Goal: Information Seeking & Learning: Learn about a topic

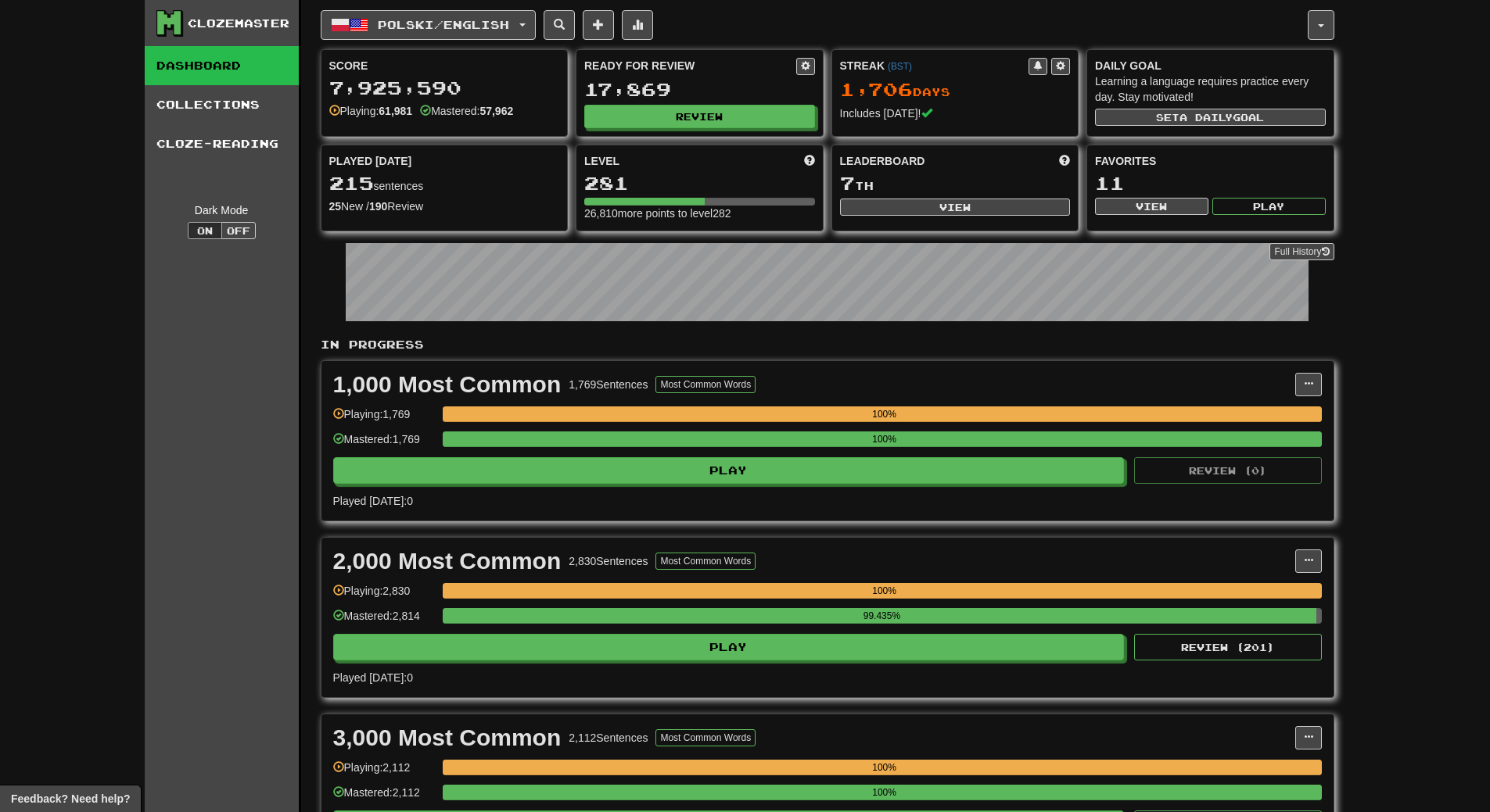
click at [710, 129] on div "Ready for Review 17,869 Review" at bounding box center [699, 92] width 246 height 86
click at [711, 119] on button "Review" at bounding box center [700, 117] width 231 height 24
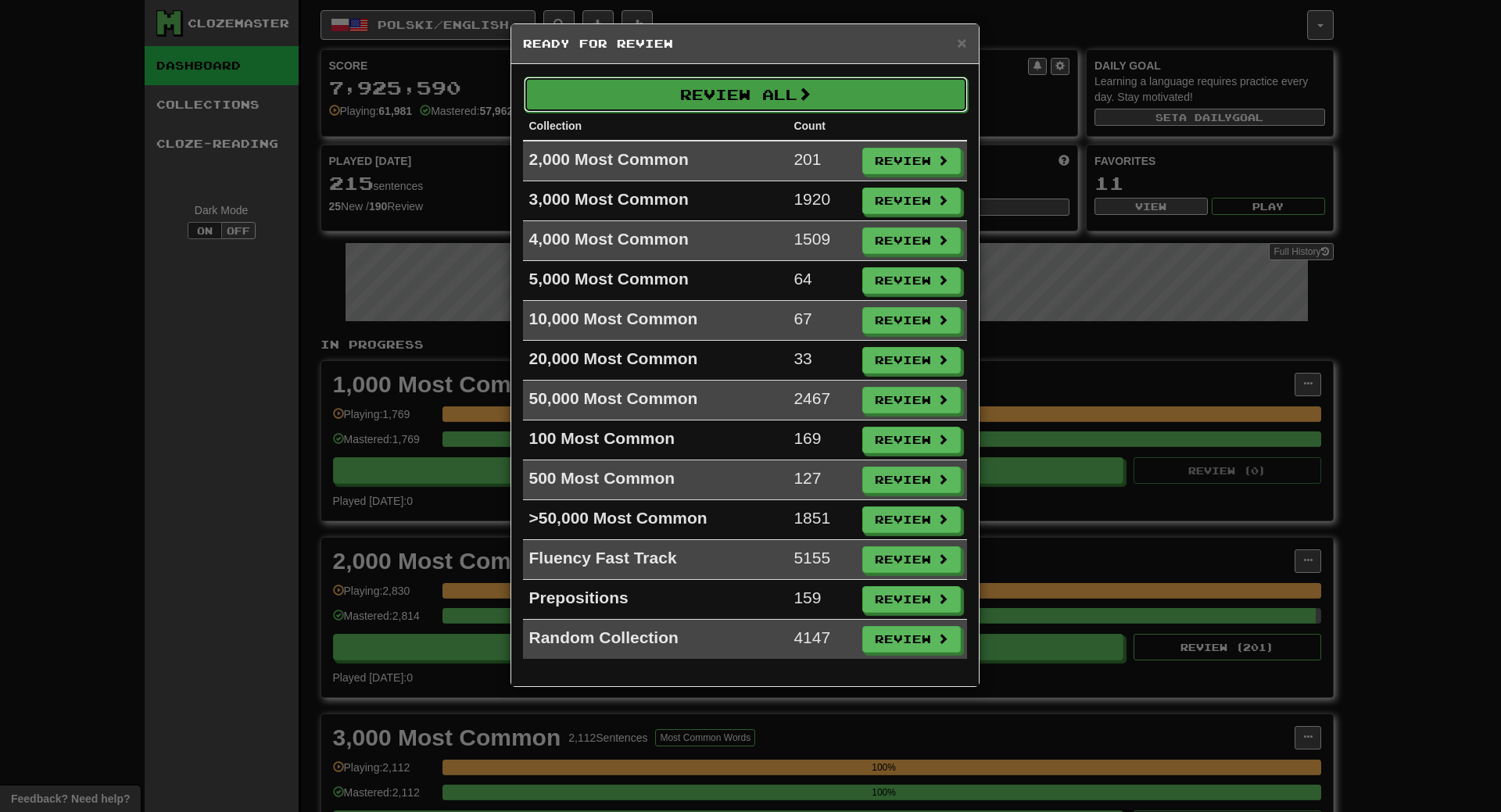
click at [711, 89] on button "Review All" at bounding box center [745, 94] width 444 height 36
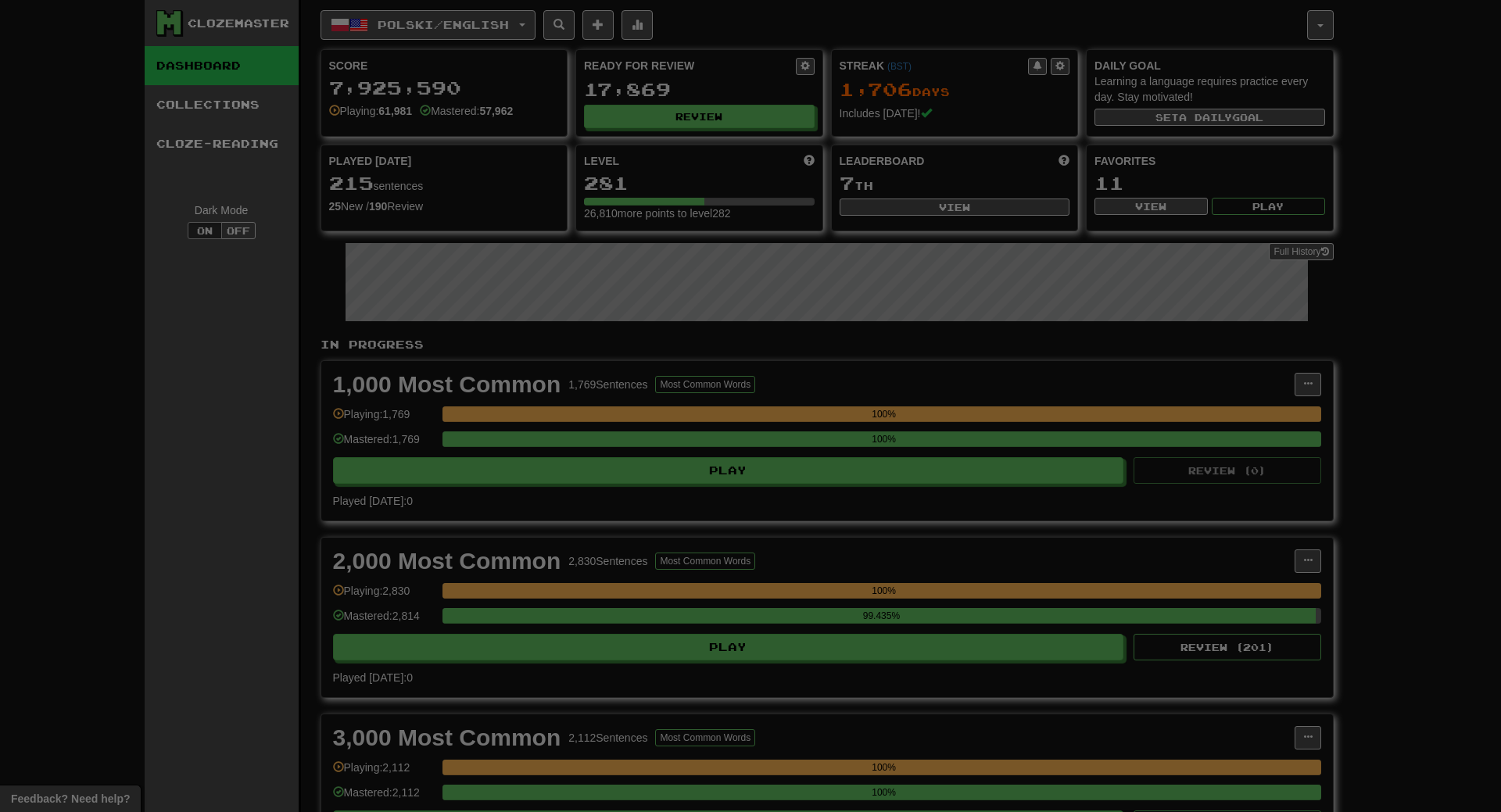
select select "**"
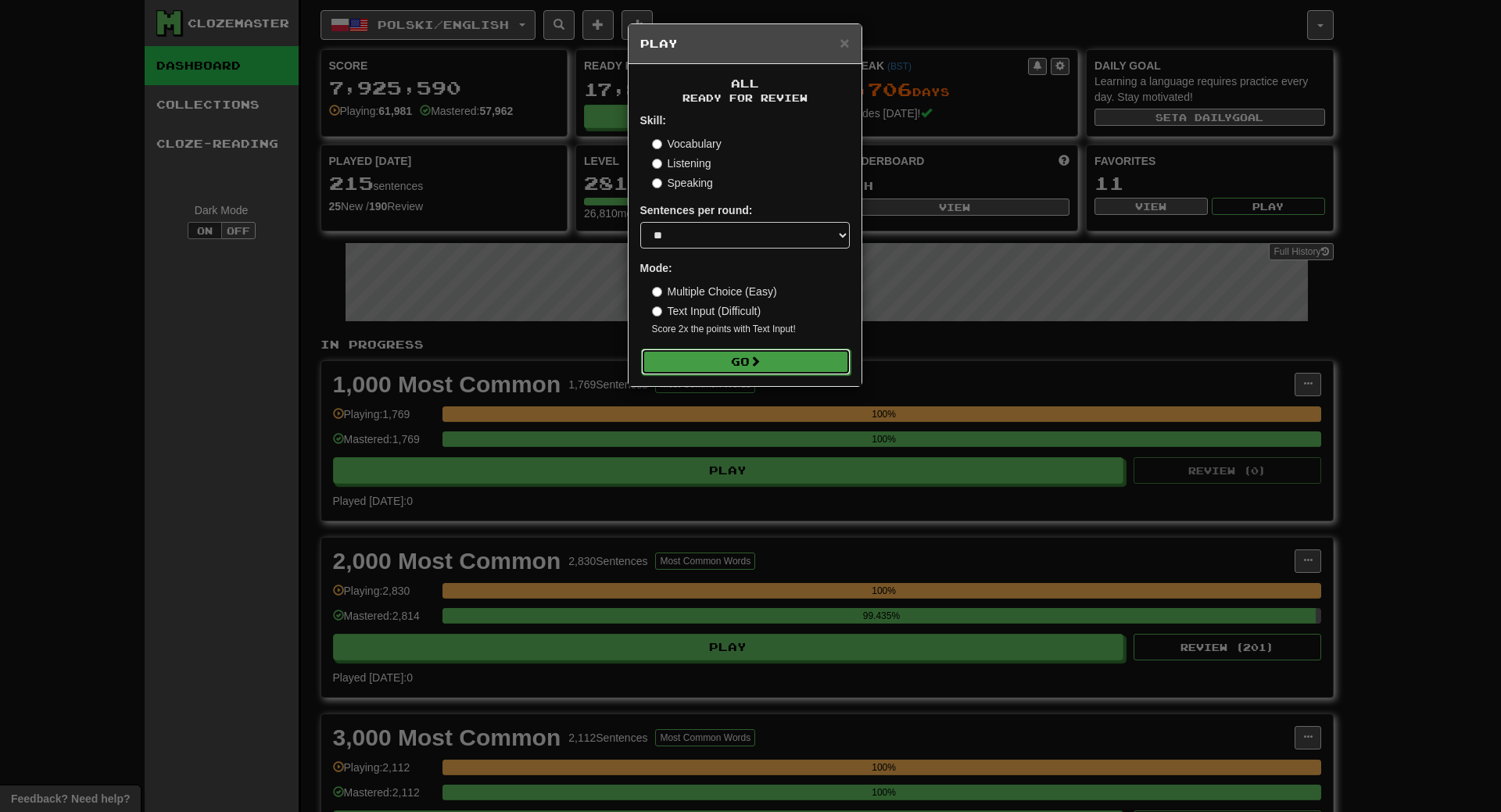
click at [790, 356] on button "Go" at bounding box center [746, 362] width 209 height 26
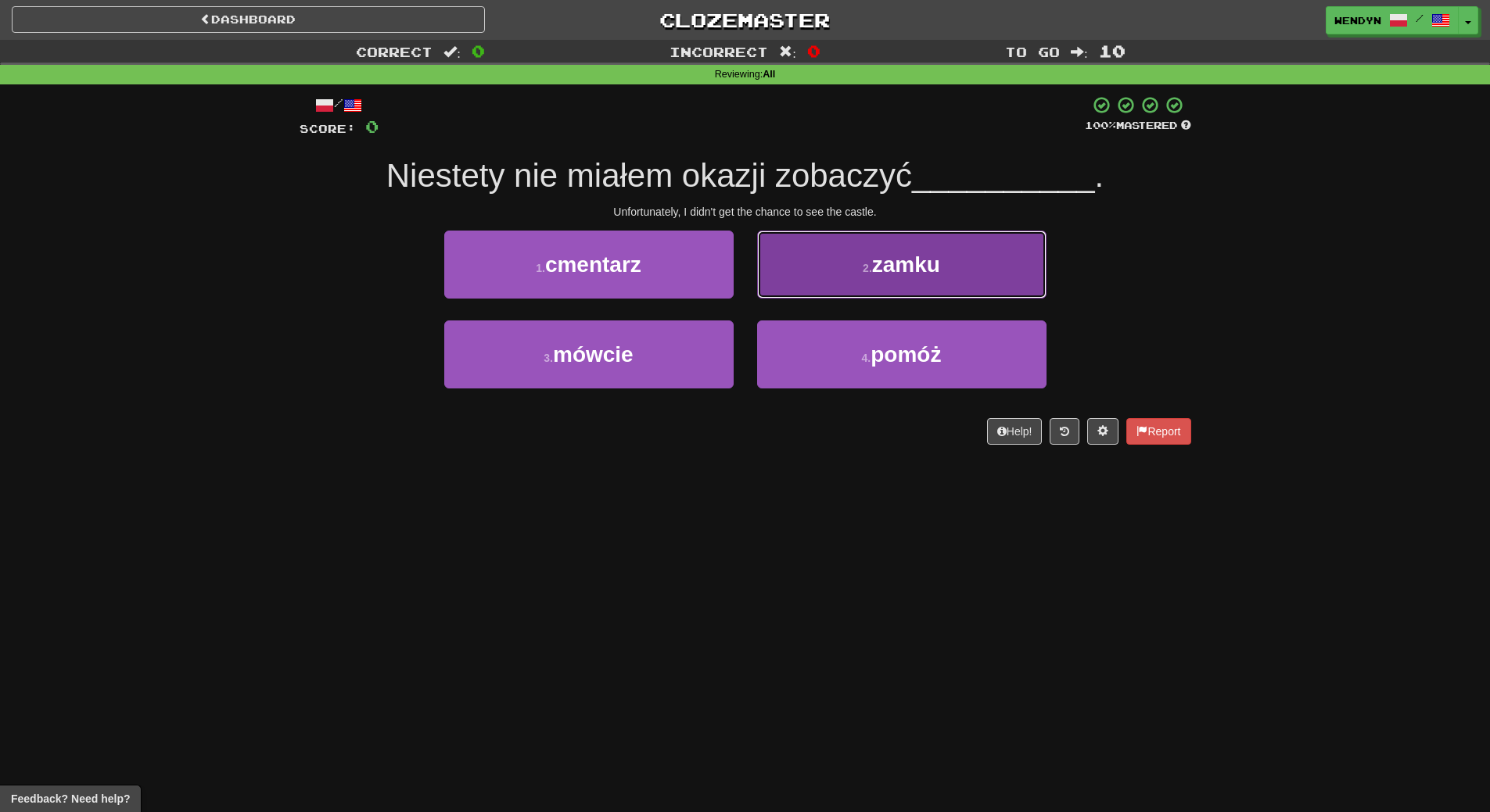
click at [978, 234] on button "2 . zamku" at bounding box center [901, 265] width 289 height 68
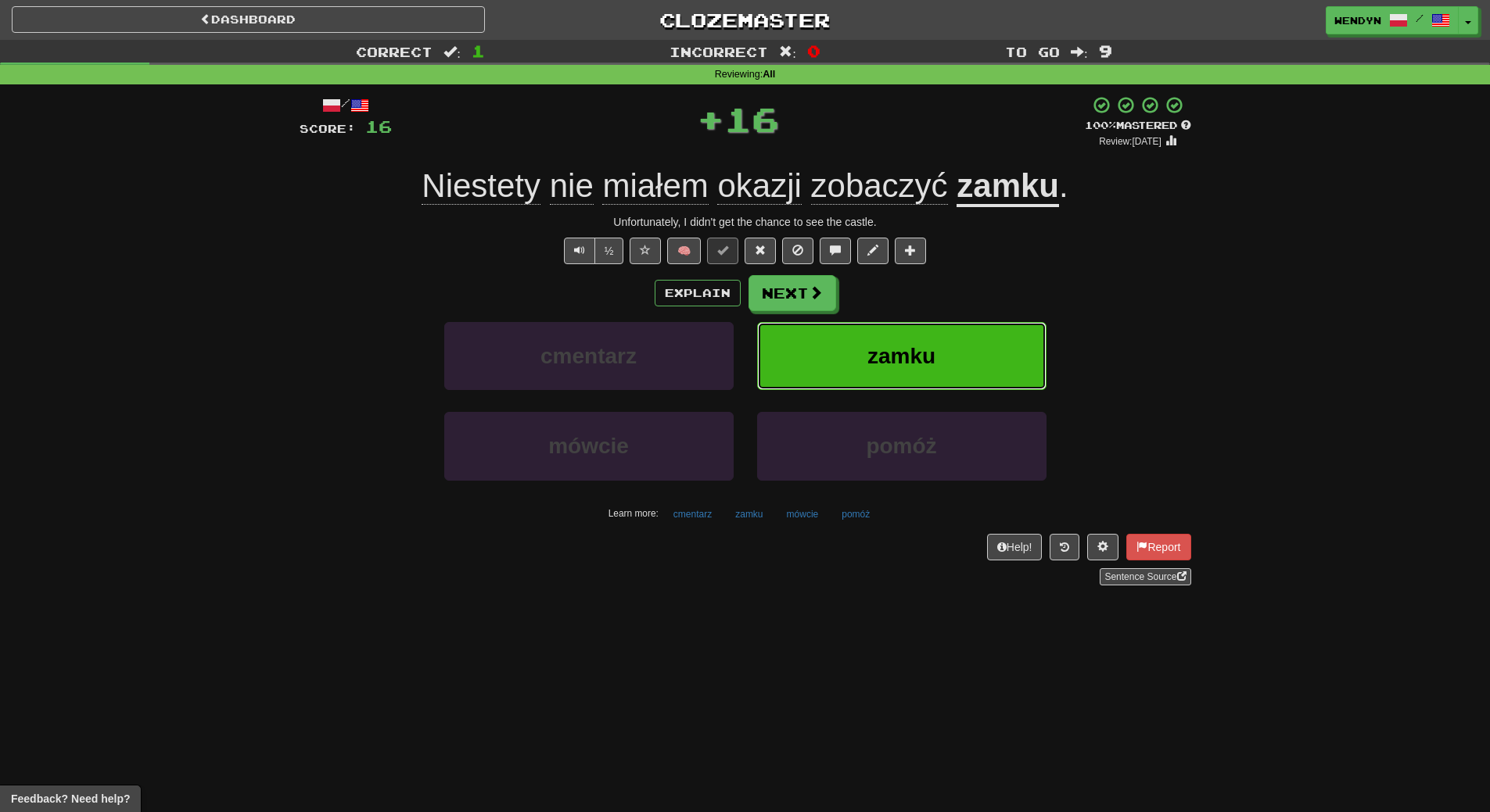
click at [977, 349] on button "zamku" at bounding box center [901, 356] width 289 height 68
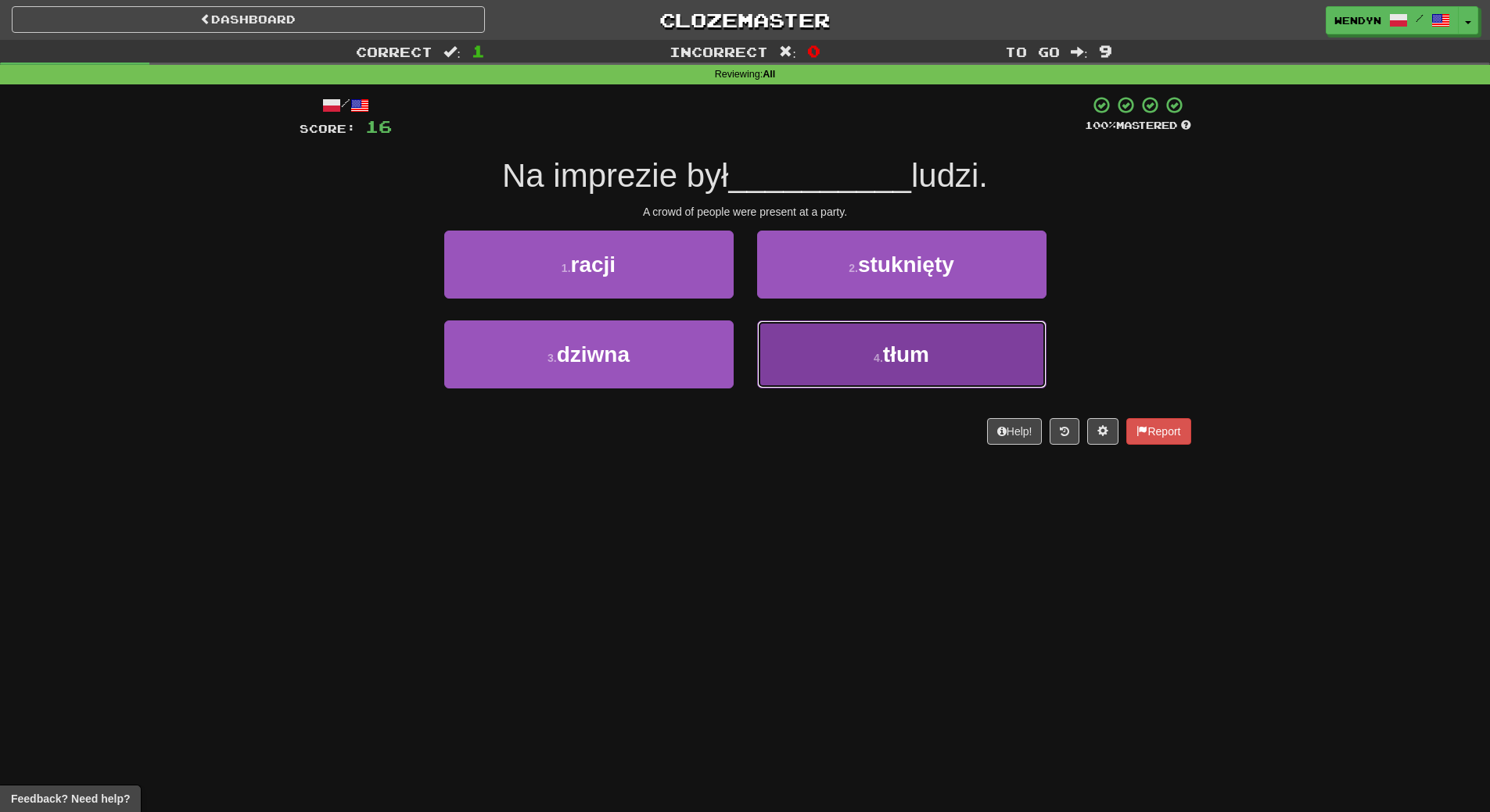
click at [909, 358] on span "tłum" at bounding box center [906, 354] width 46 height 24
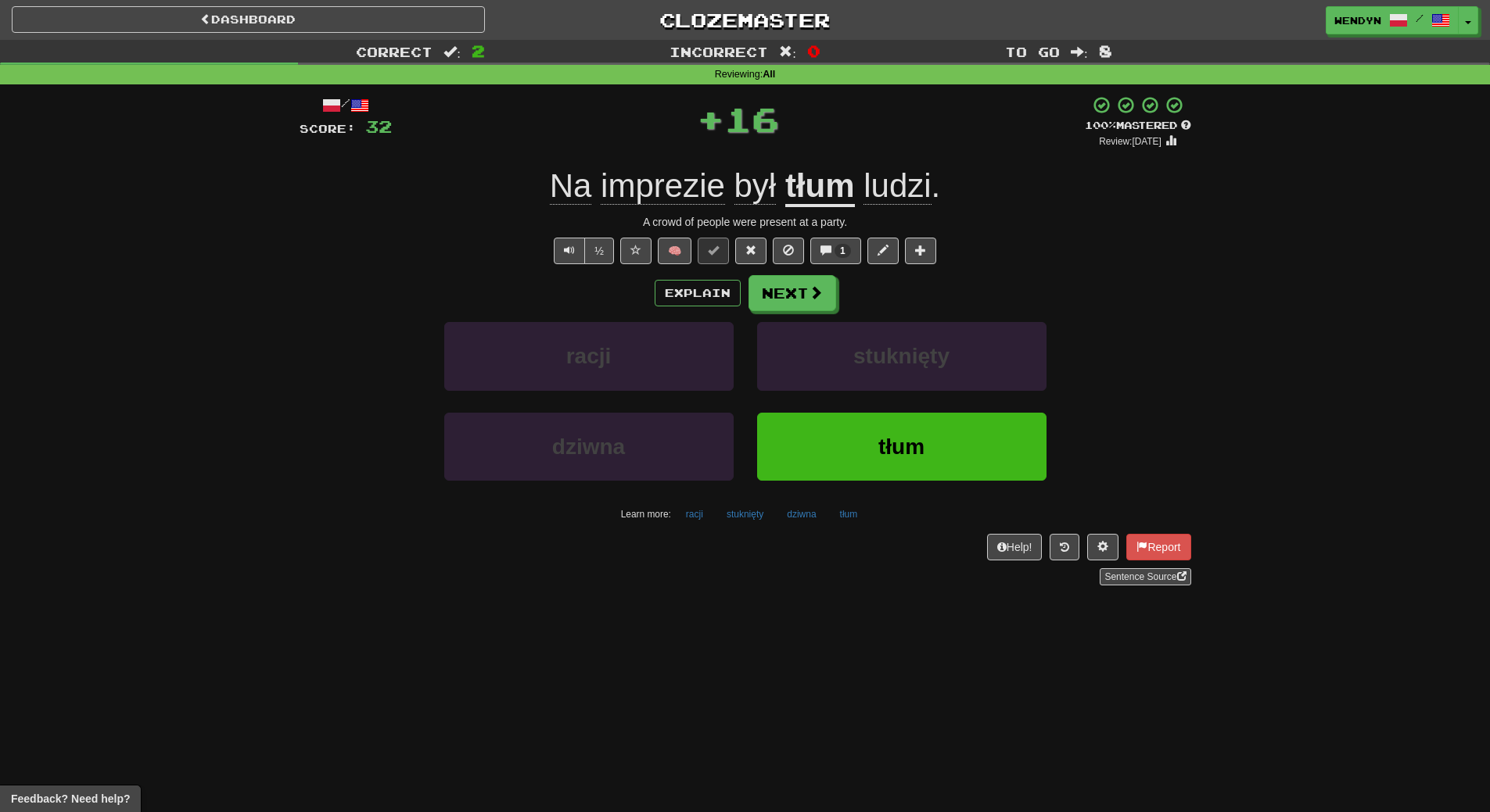
click at [909, 402] on div "stuknięty" at bounding box center [902, 366] width 313 height 89
click at [904, 469] on button "tłum" at bounding box center [901, 447] width 289 height 68
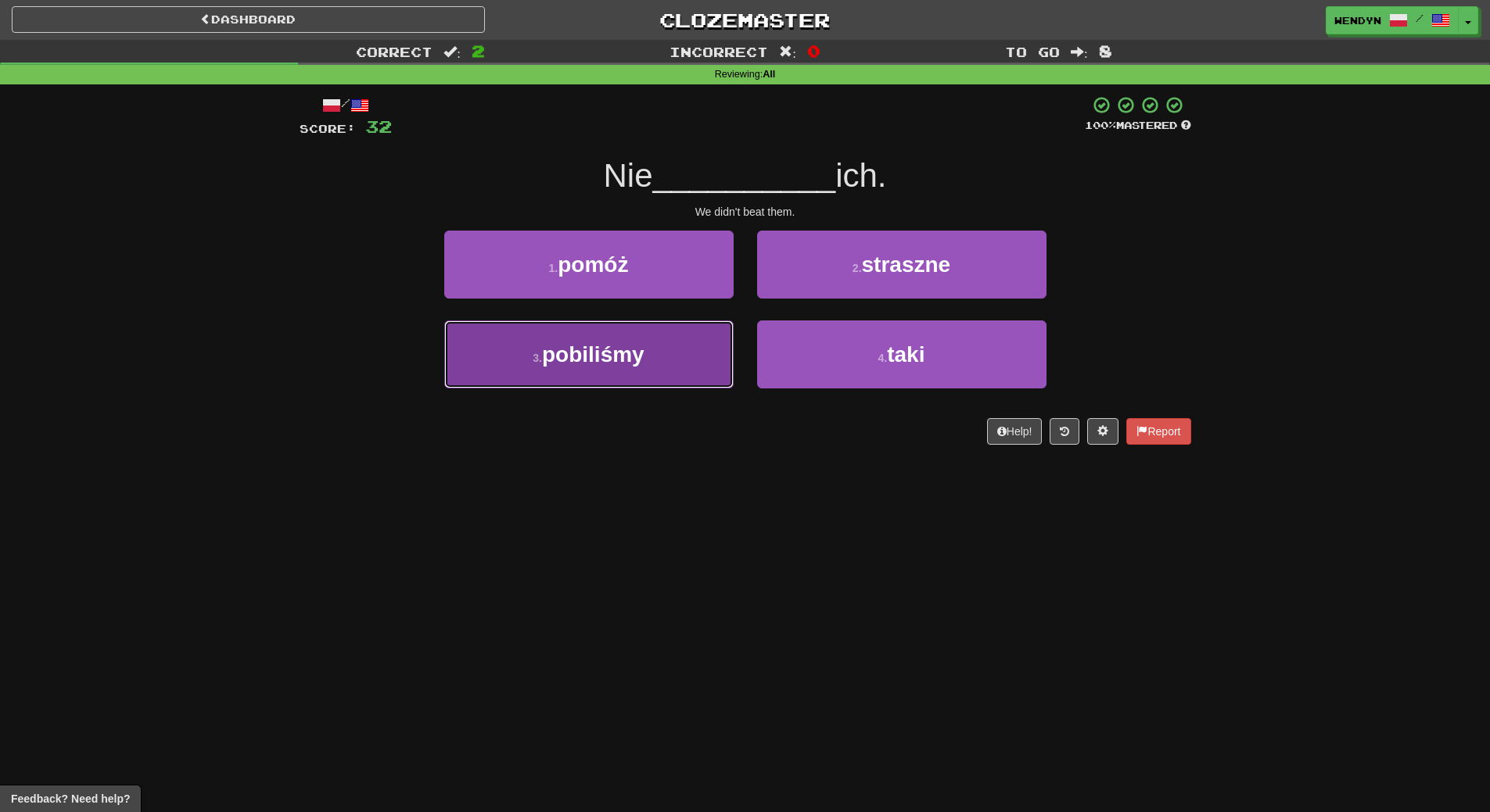
click at [659, 365] on button "3 . pobiliśmy" at bounding box center [588, 354] width 289 height 68
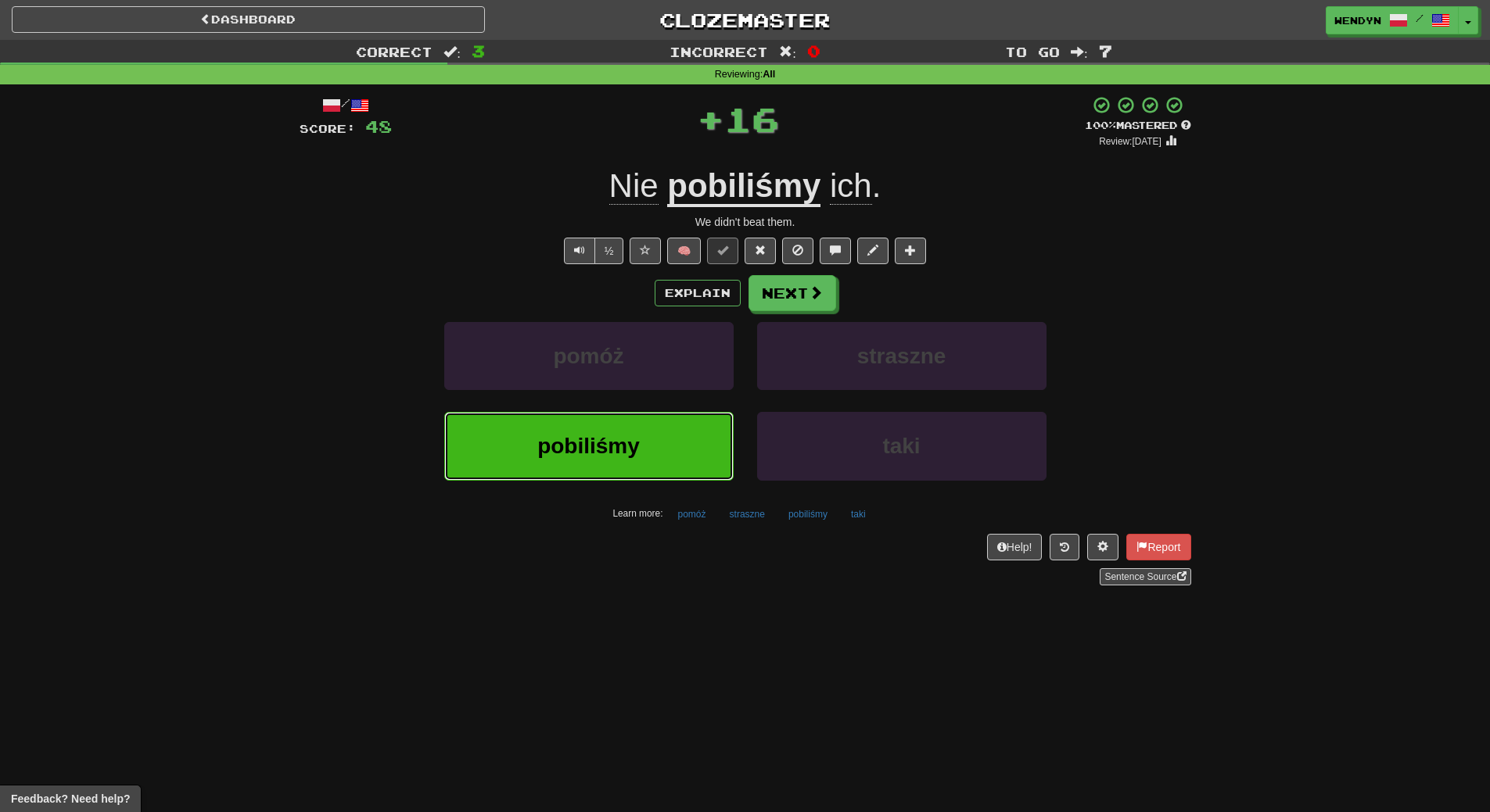
click at [653, 437] on button "pobiliśmy" at bounding box center [588, 446] width 289 height 68
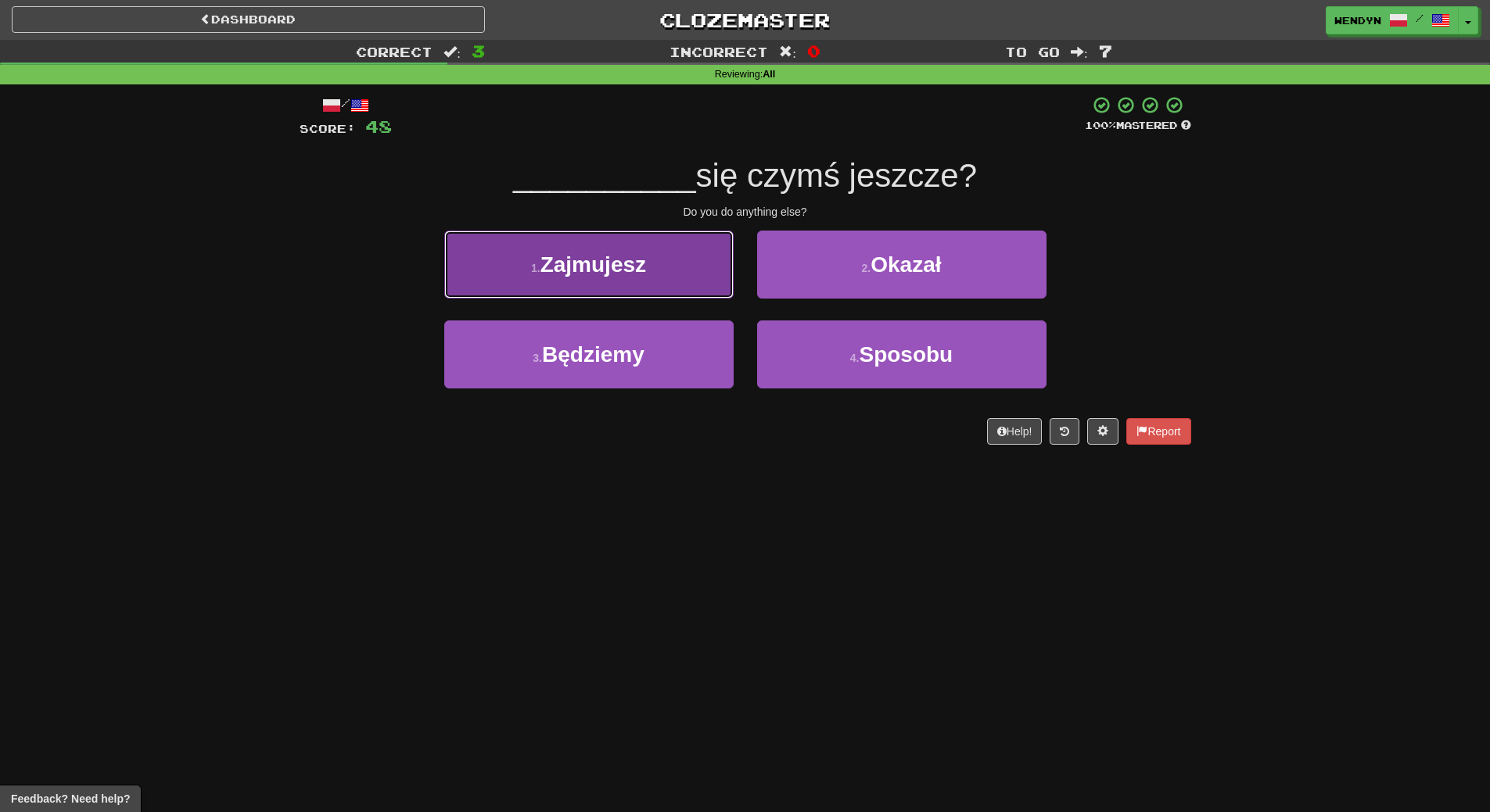
click at [669, 276] on button "1 . Zajmujesz" at bounding box center [588, 265] width 289 height 68
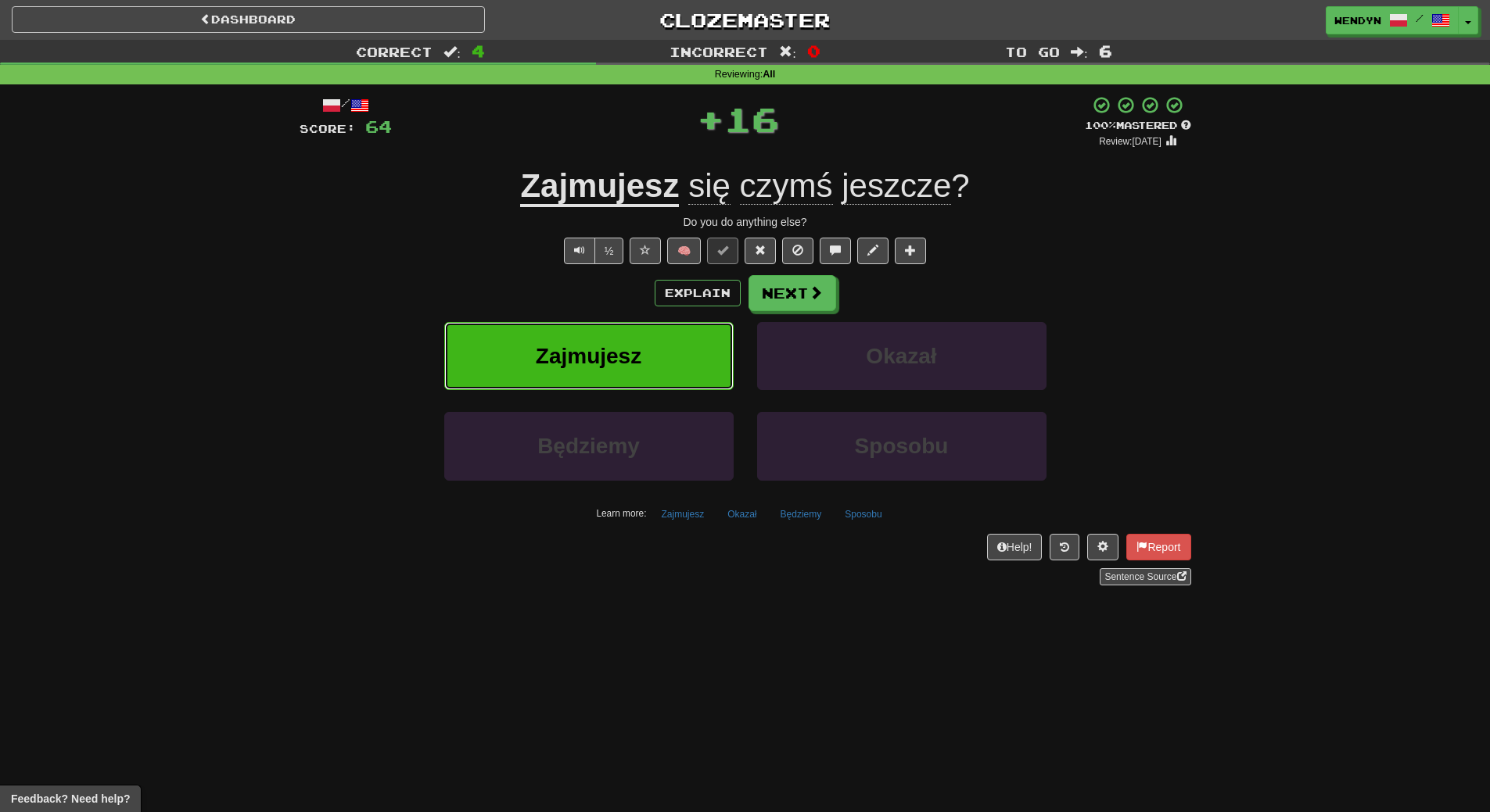
click at [665, 371] on button "Zajmujesz" at bounding box center [588, 356] width 289 height 68
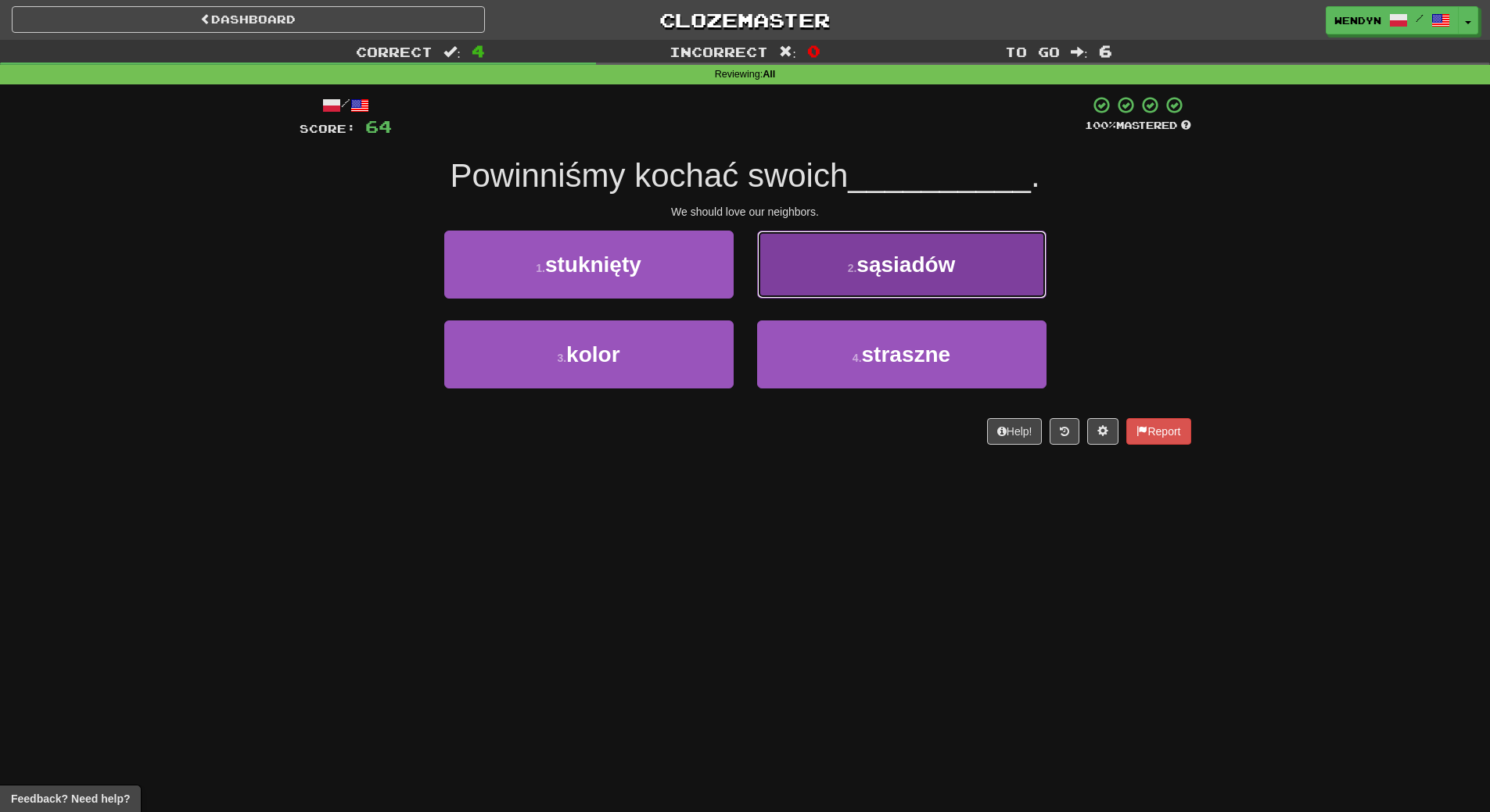
click at [941, 294] on button "2 . sąsiadów" at bounding box center [901, 265] width 289 height 68
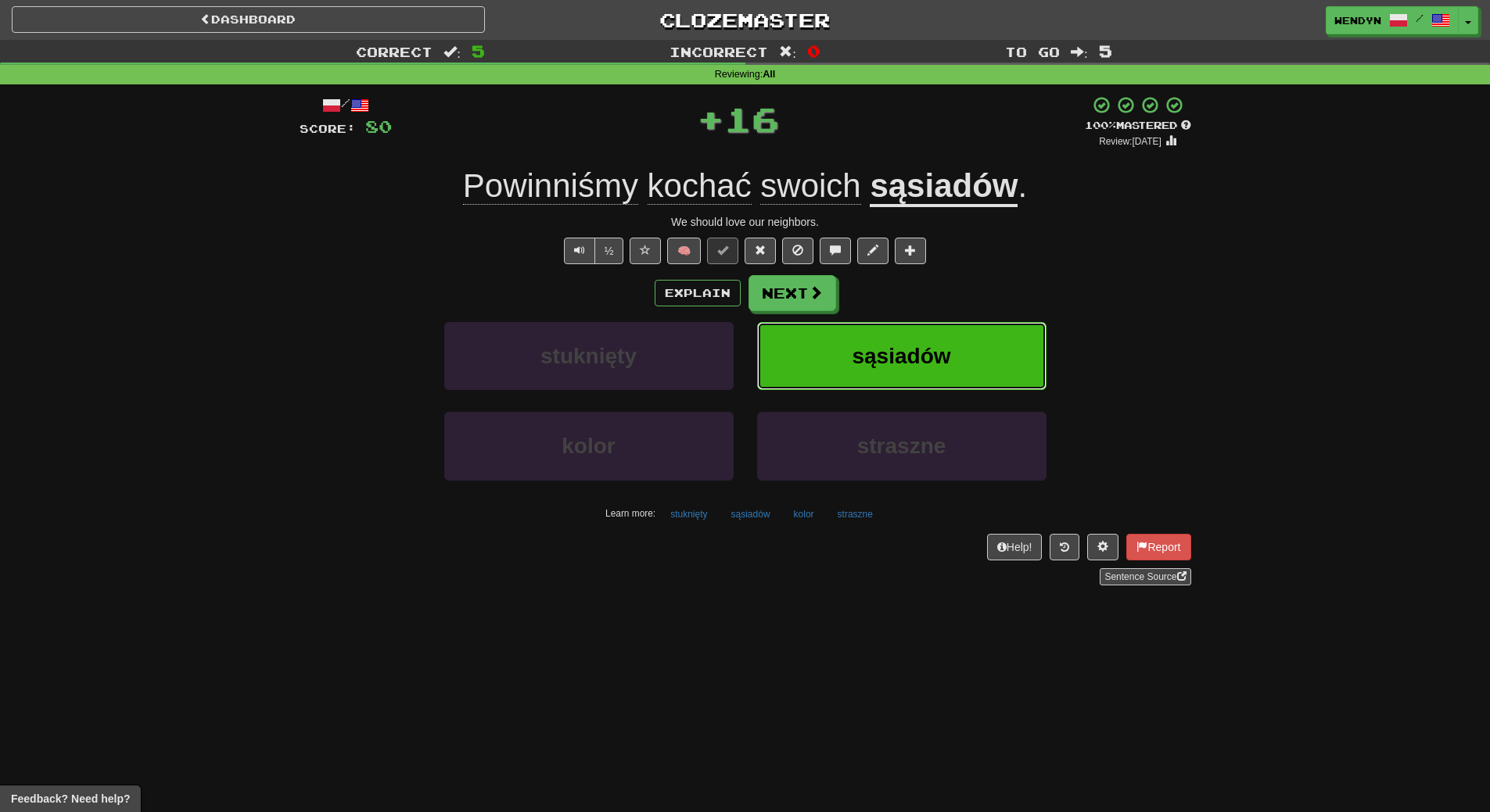
click at [936, 341] on button "sąsiadów" at bounding box center [901, 356] width 289 height 68
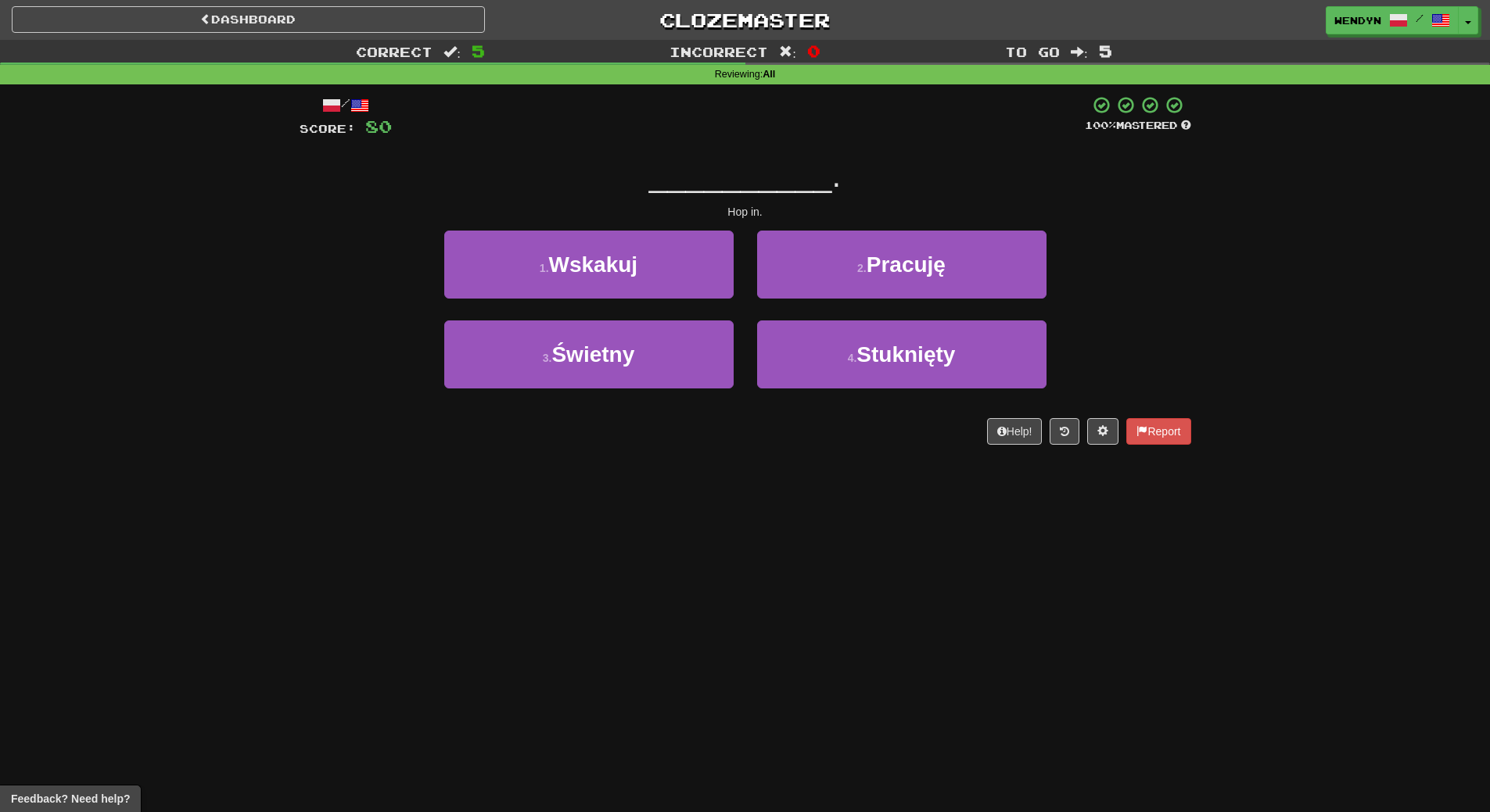
click at [552, 178] on div "__________ ." at bounding box center [745, 176] width 892 height 43
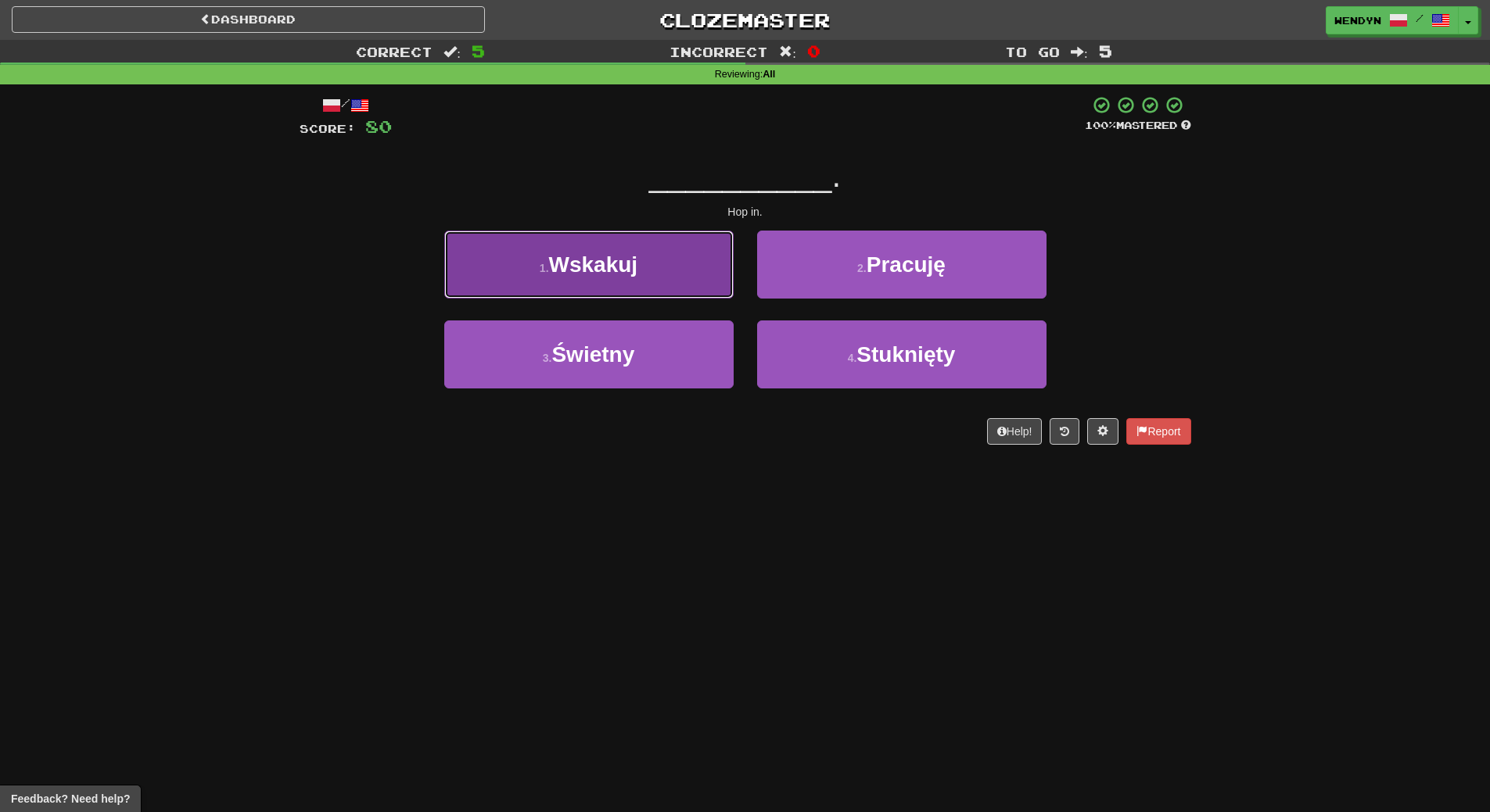
click at [547, 246] on button "1 . Wskakuj" at bounding box center [588, 265] width 289 height 68
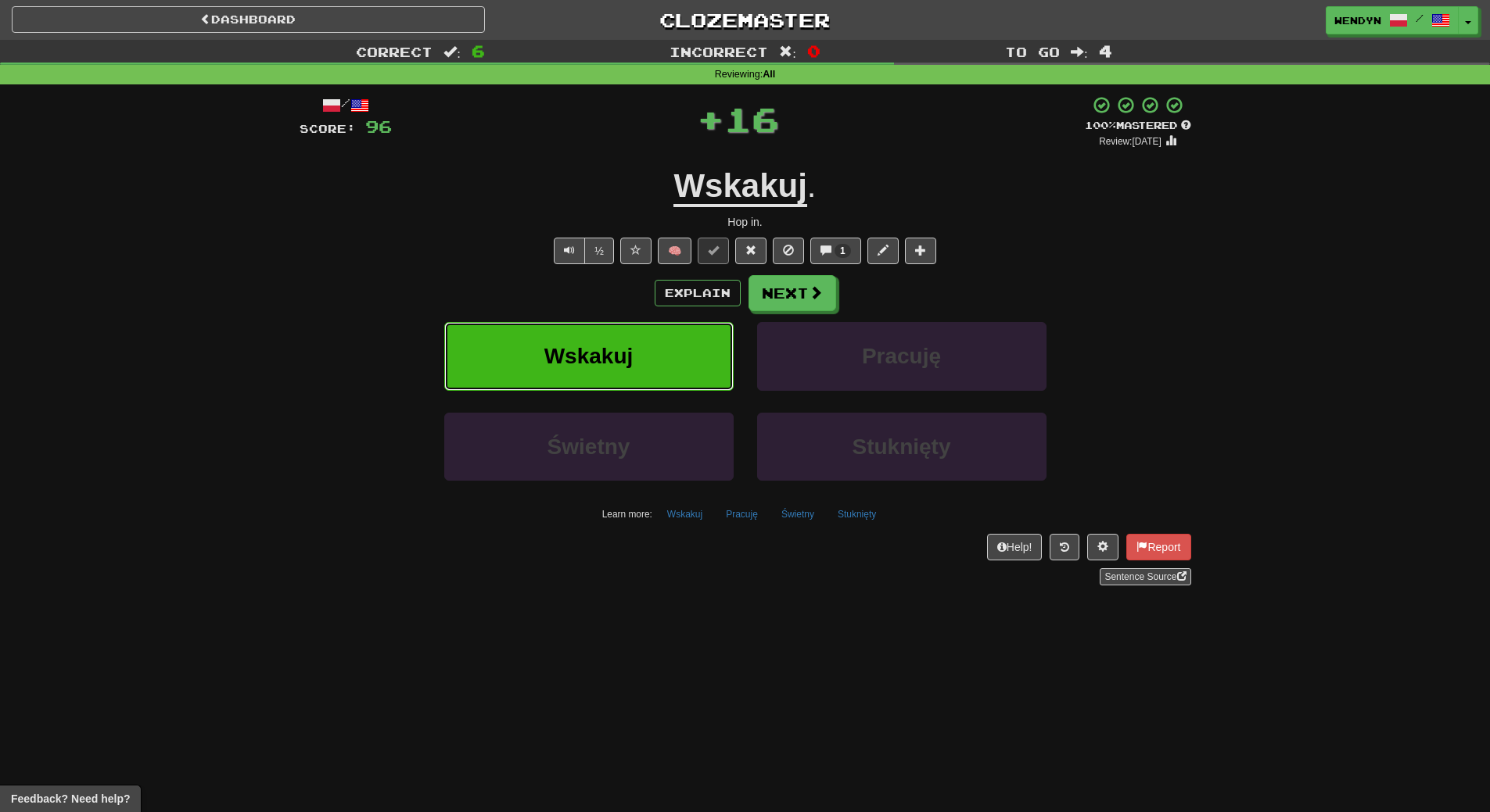
click at [565, 326] on button "Wskakuj" at bounding box center [588, 356] width 289 height 68
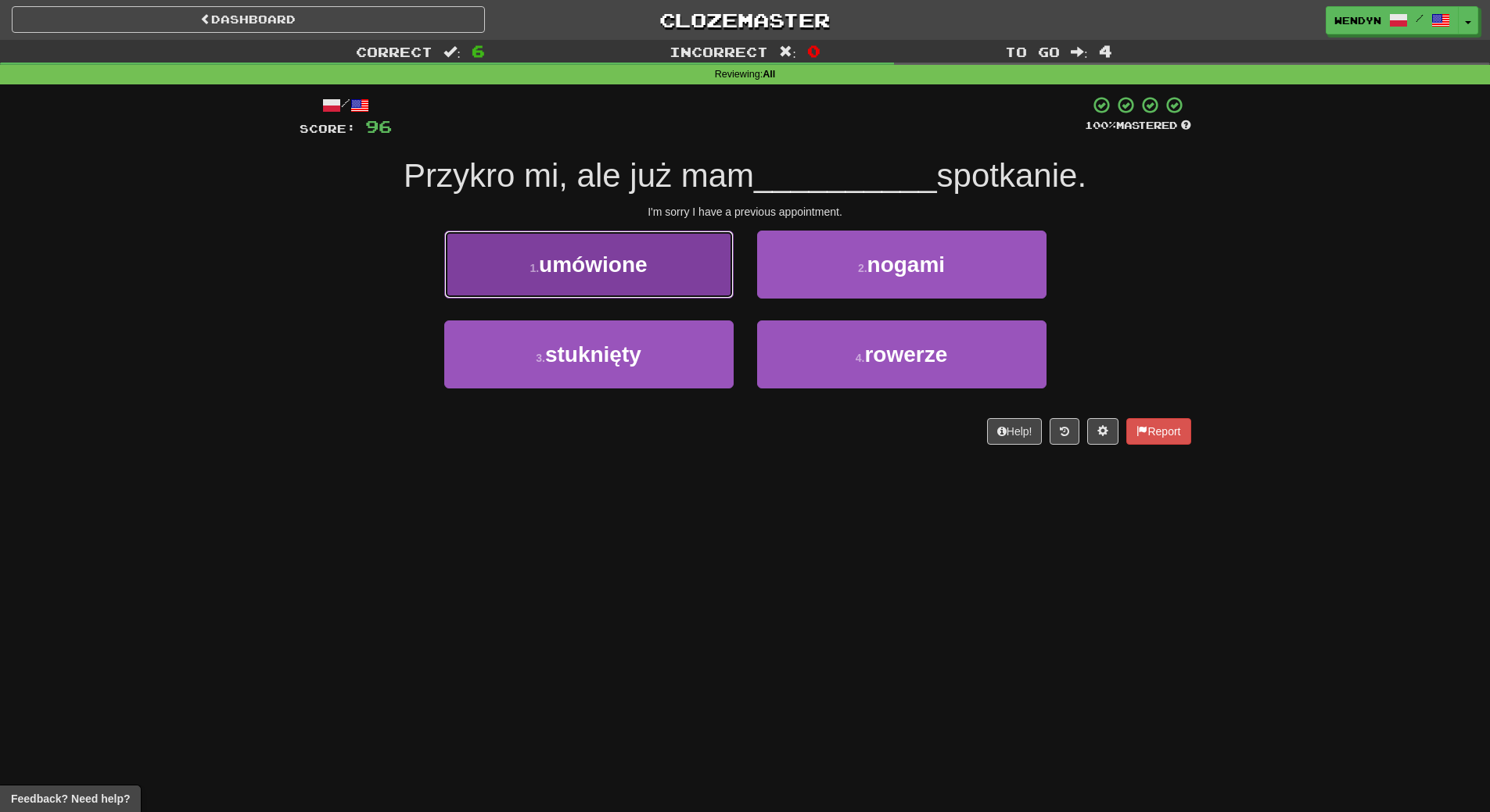
click at [637, 283] on button "1 . umówione" at bounding box center [588, 265] width 289 height 68
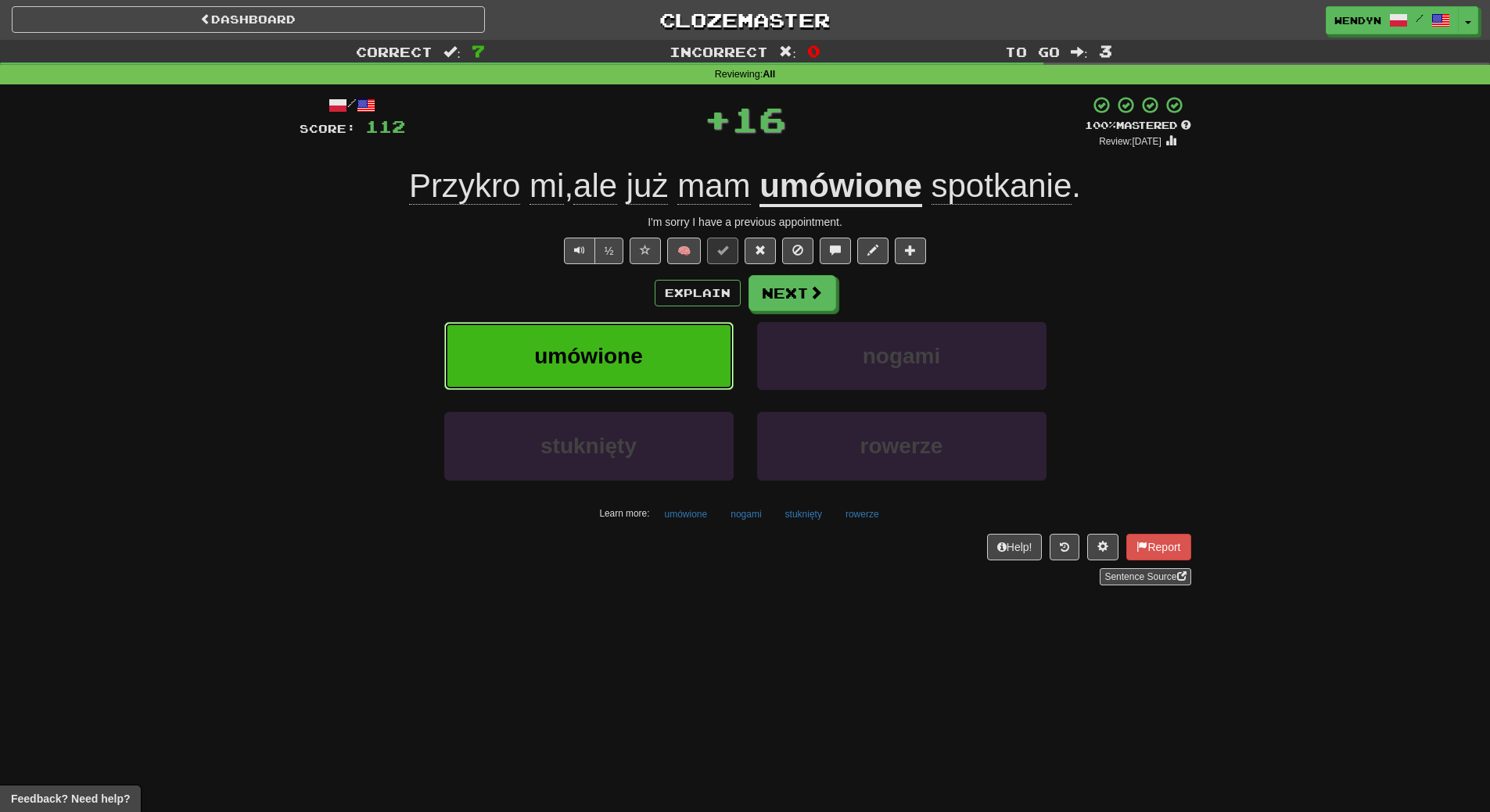
click at [622, 352] on span "umówione" at bounding box center [588, 356] width 108 height 24
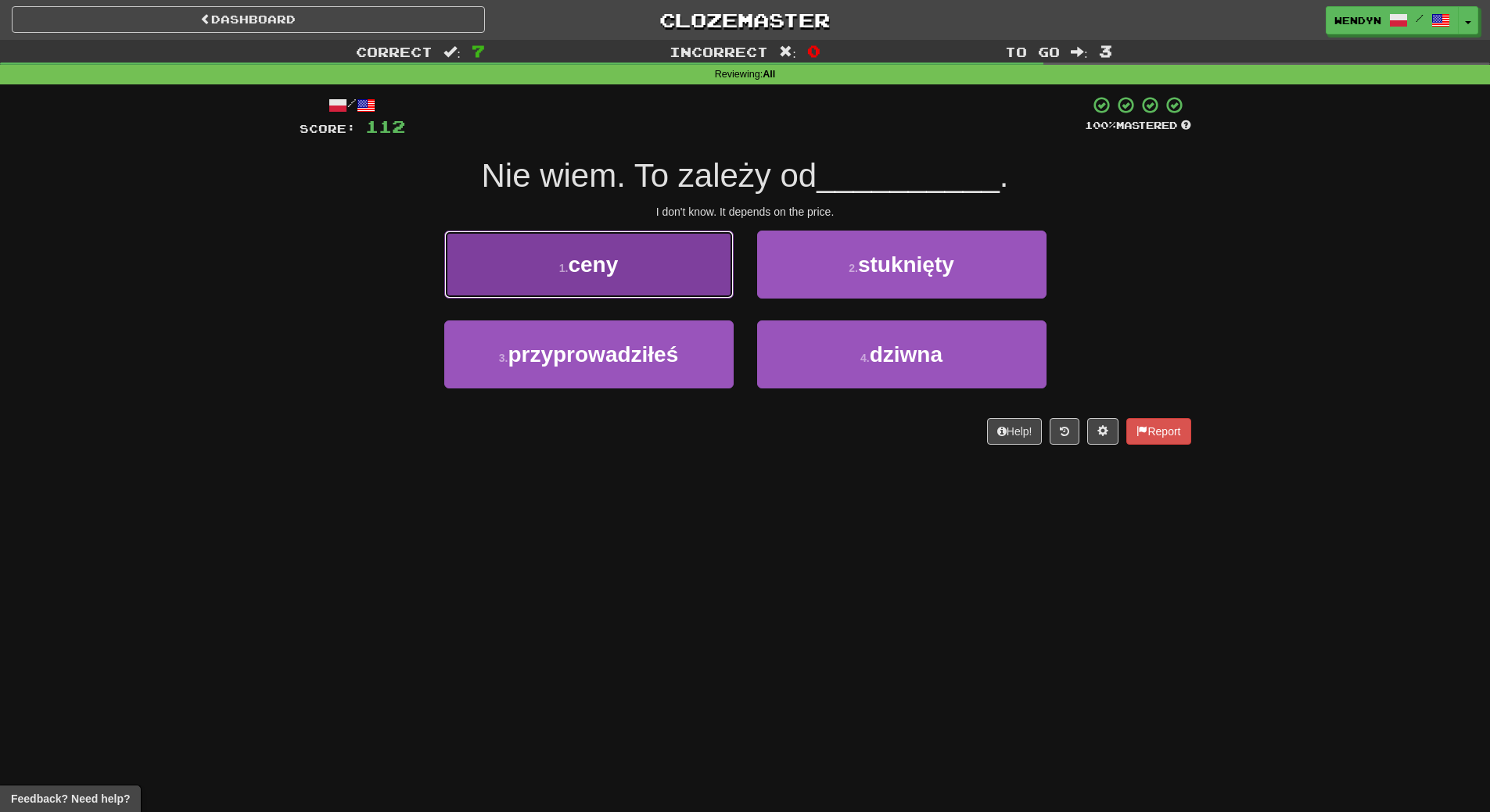
click at [642, 283] on button "1 . ceny" at bounding box center [588, 265] width 289 height 68
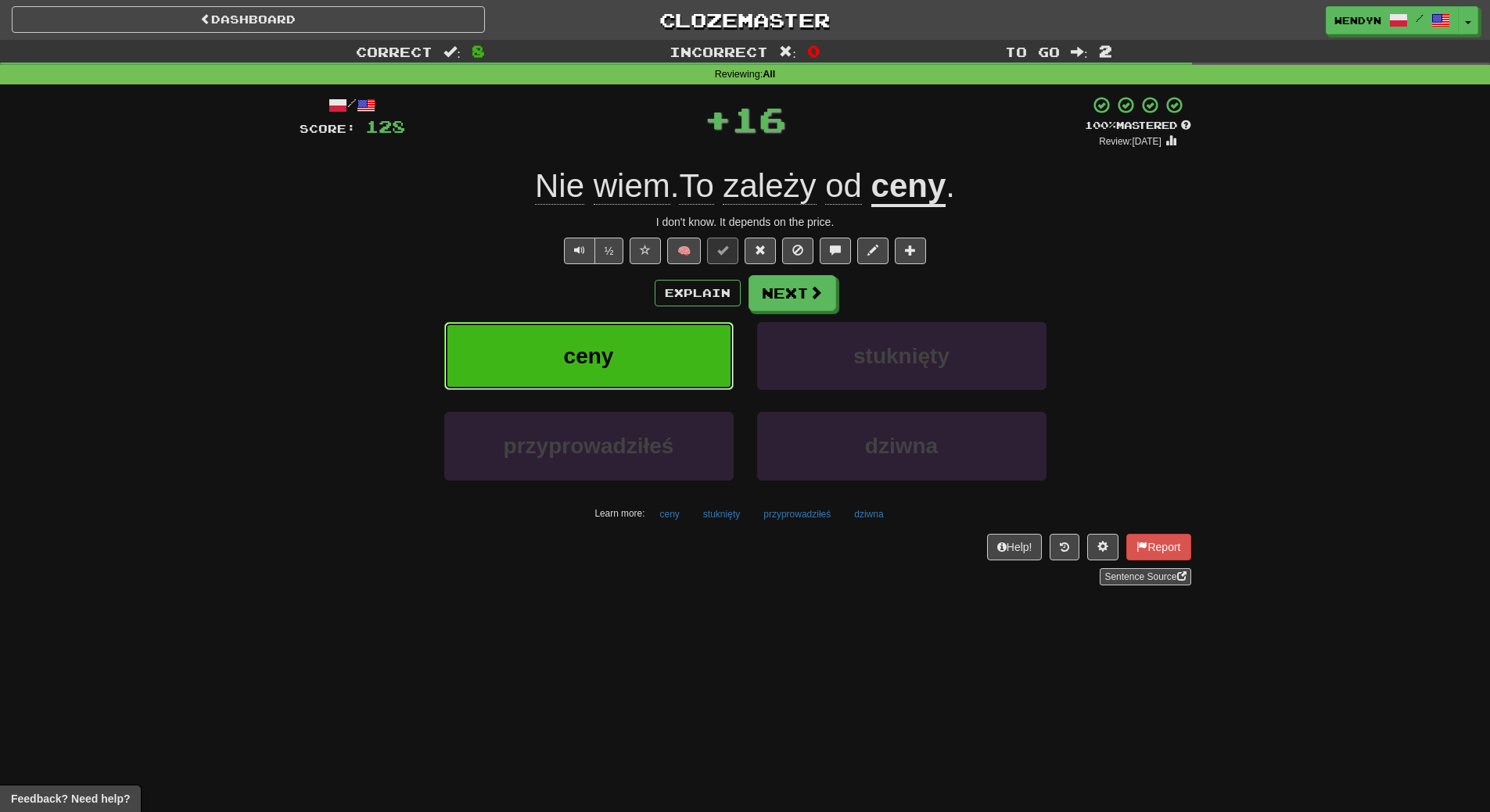
click at [637, 342] on button "ceny" at bounding box center [588, 356] width 289 height 68
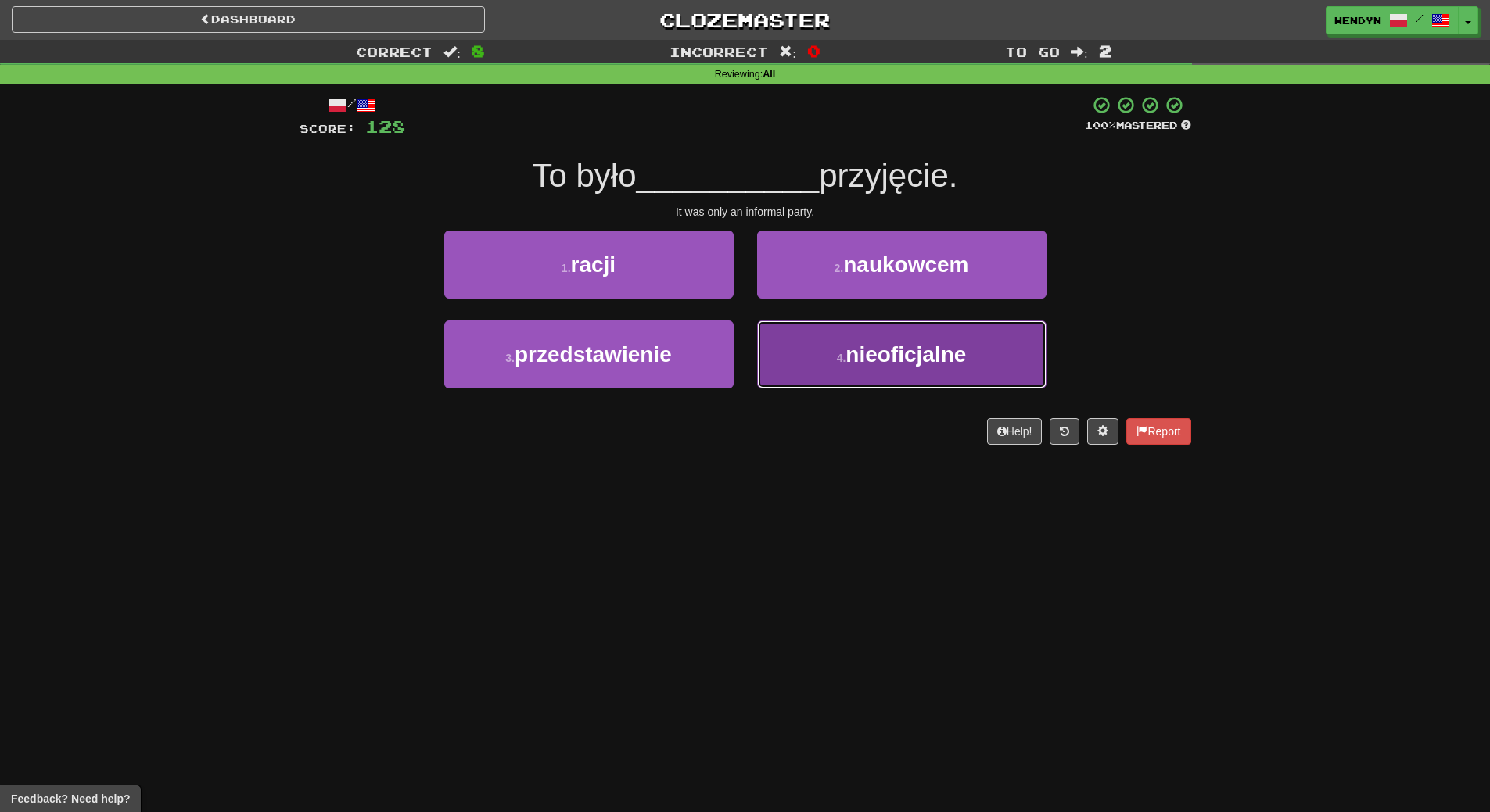
click at [862, 349] on span "nieoficjalne" at bounding box center [906, 354] width 121 height 24
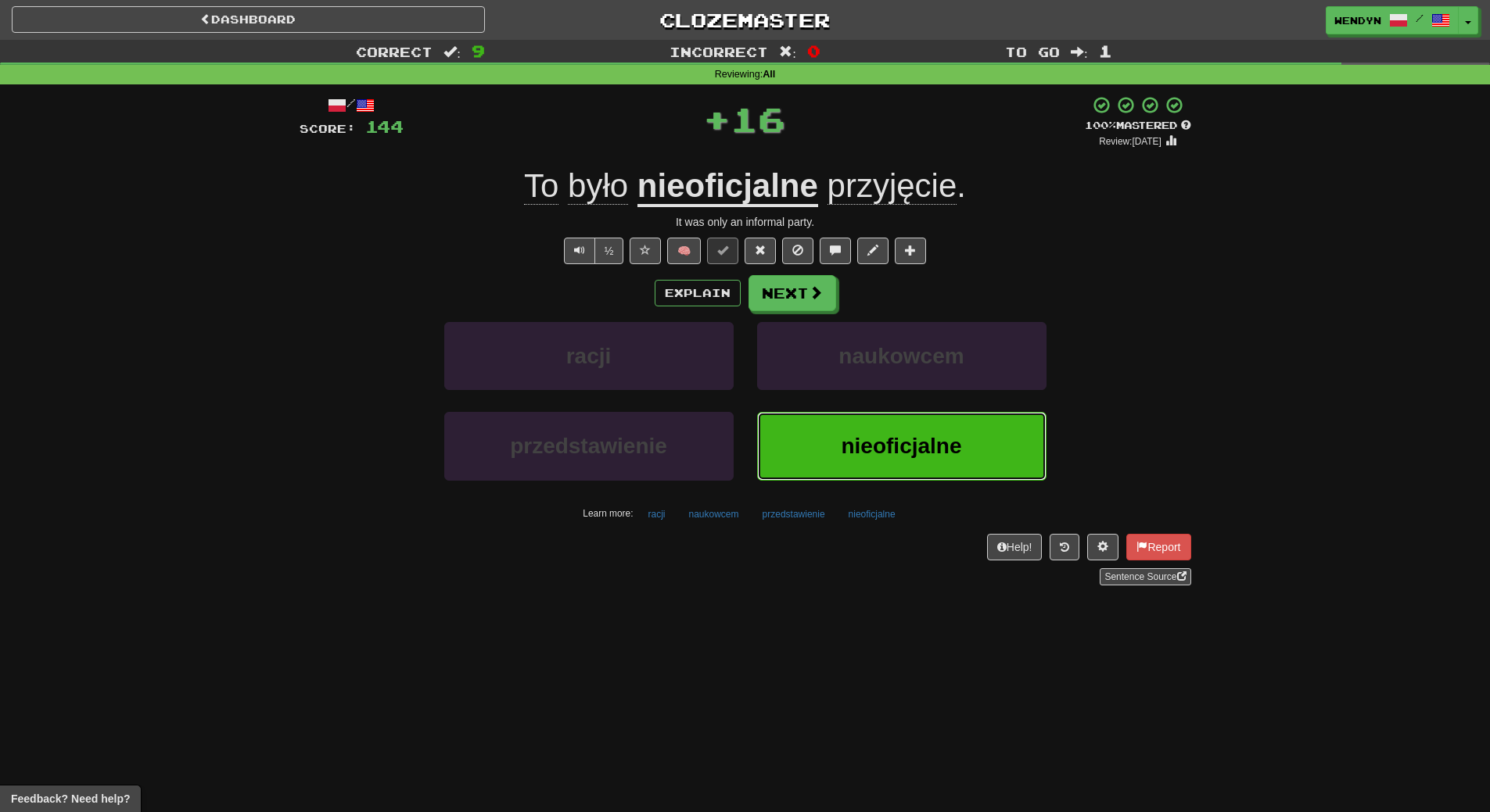
click at [876, 450] on span "nieoficjalne" at bounding box center [901, 447] width 121 height 24
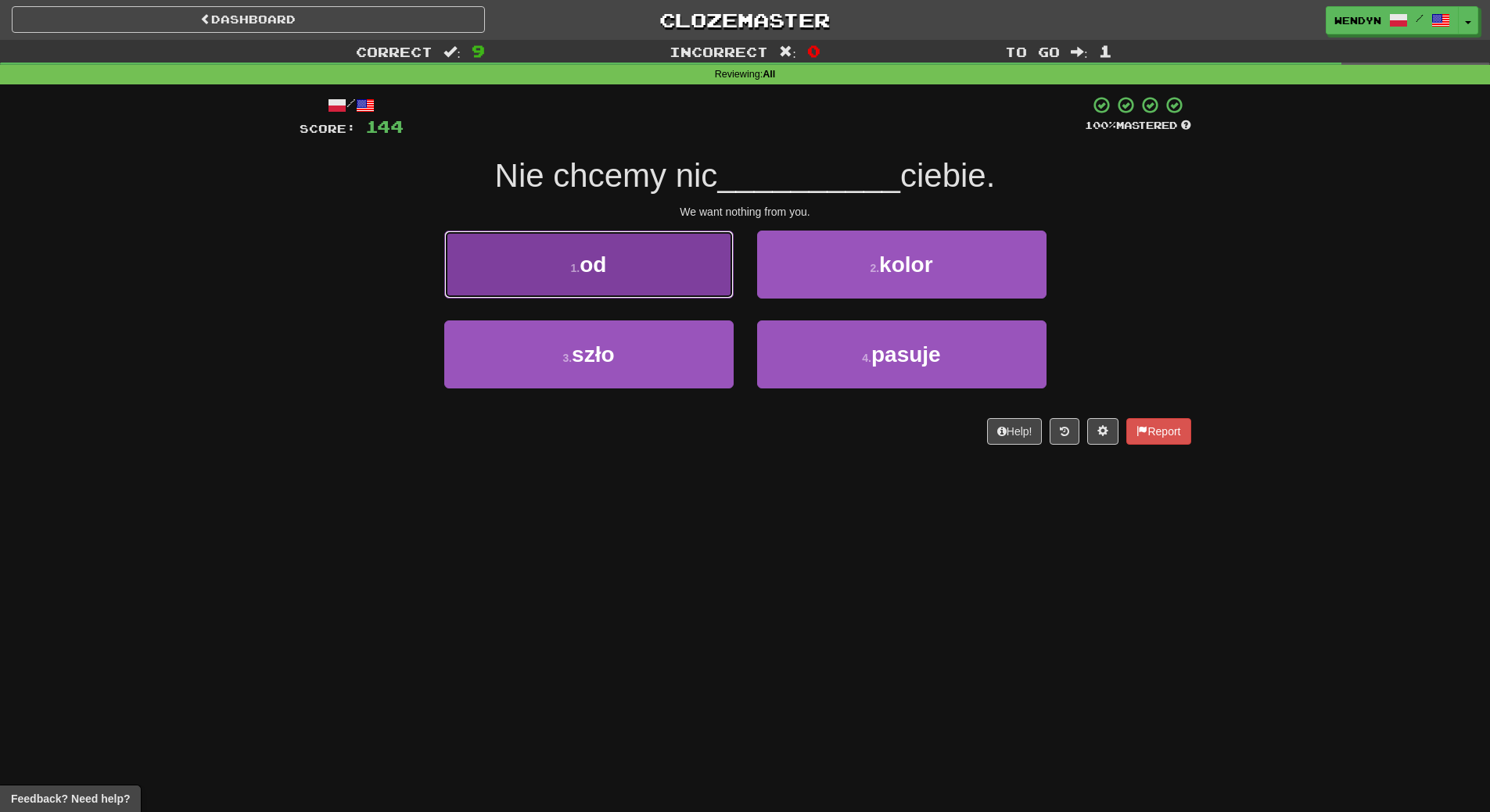
click at [650, 288] on button "1 . od" at bounding box center [588, 265] width 289 height 68
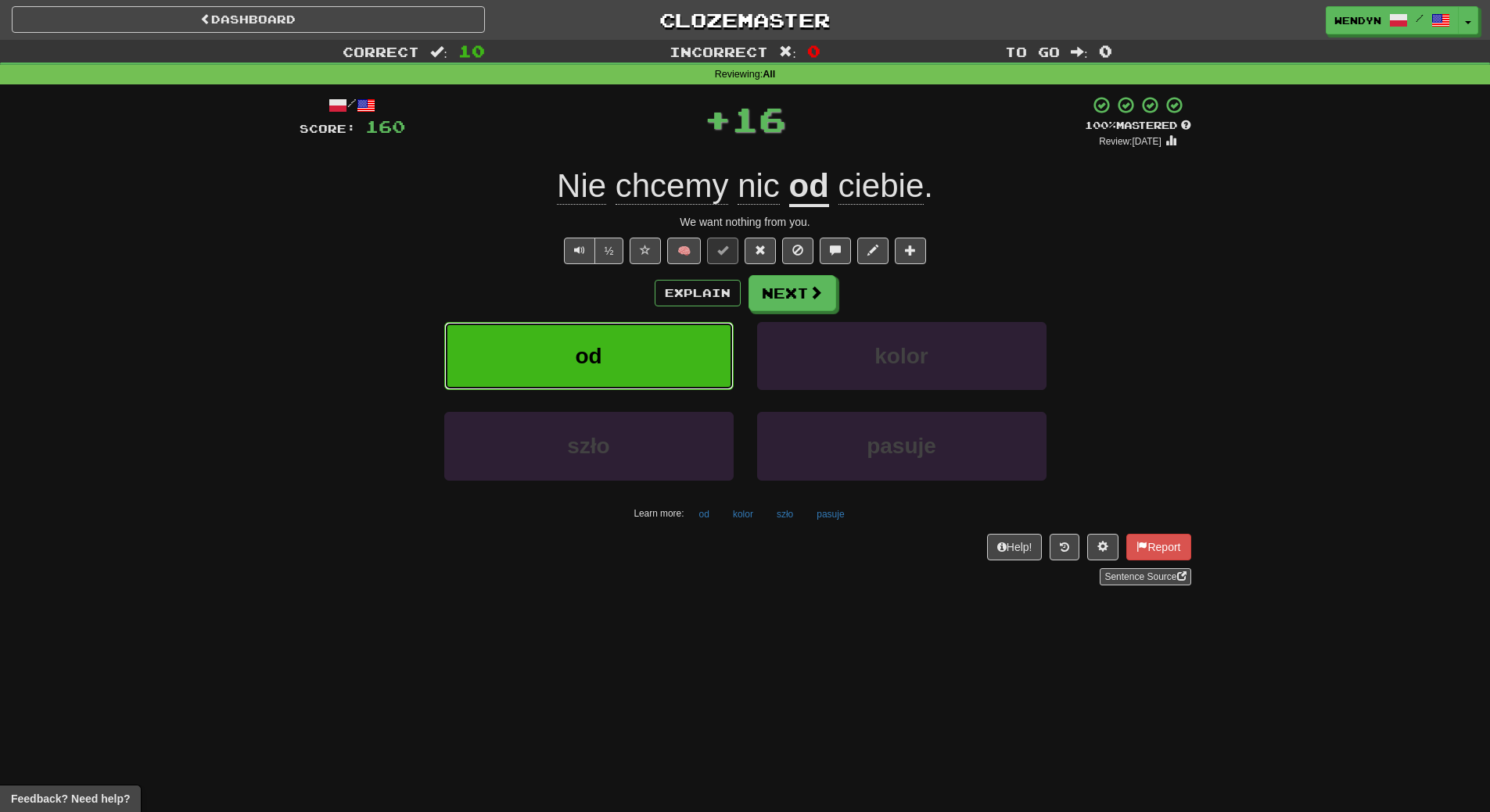
click at [634, 340] on button "od" at bounding box center [588, 356] width 289 height 68
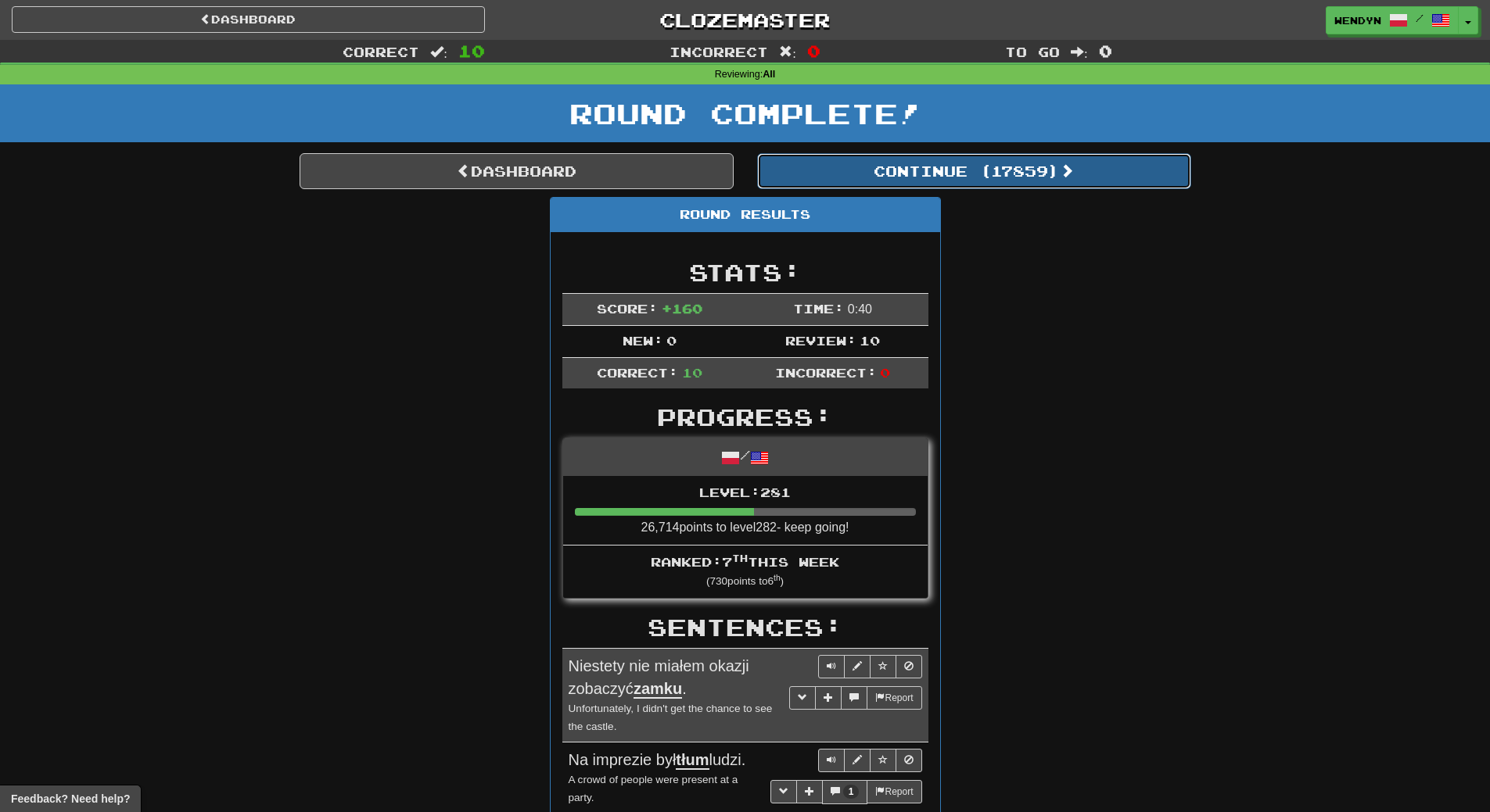
click at [1014, 154] on button "Continue ( 17859 )" at bounding box center [974, 171] width 434 height 36
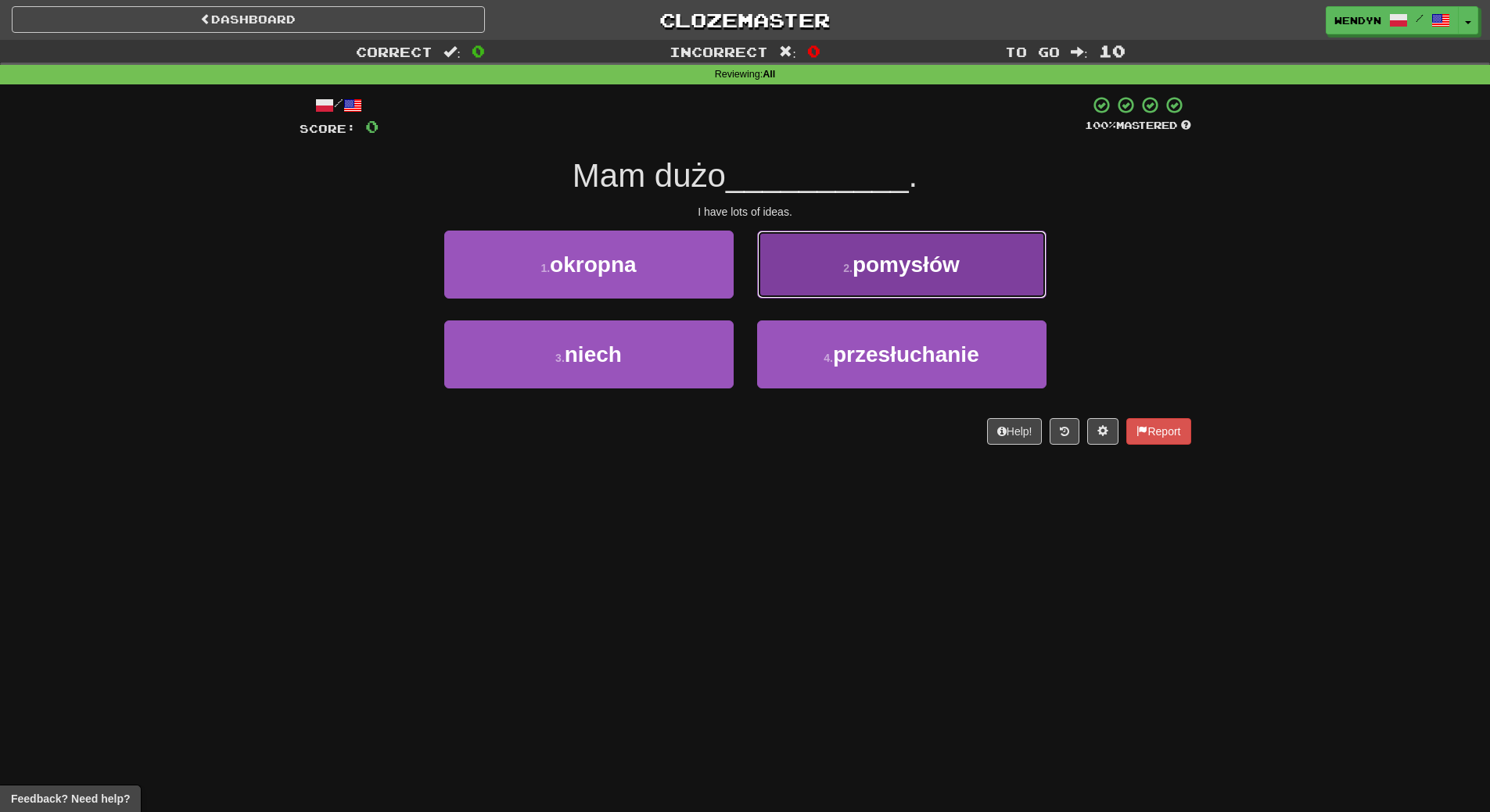
click at [922, 273] on span "pomysłów" at bounding box center [907, 265] width 107 height 24
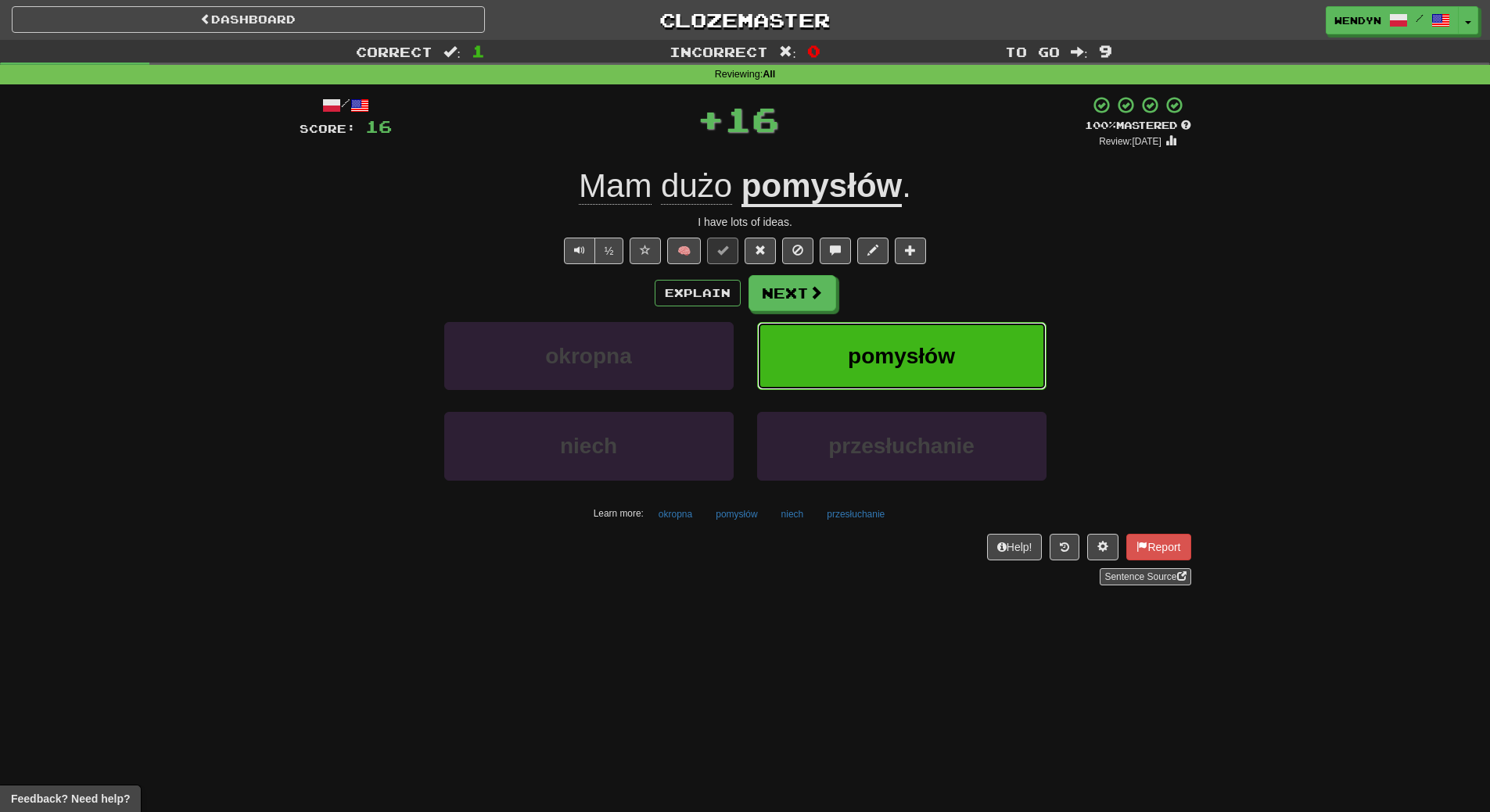
click at [943, 360] on span "pomysłów" at bounding box center [902, 356] width 107 height 24
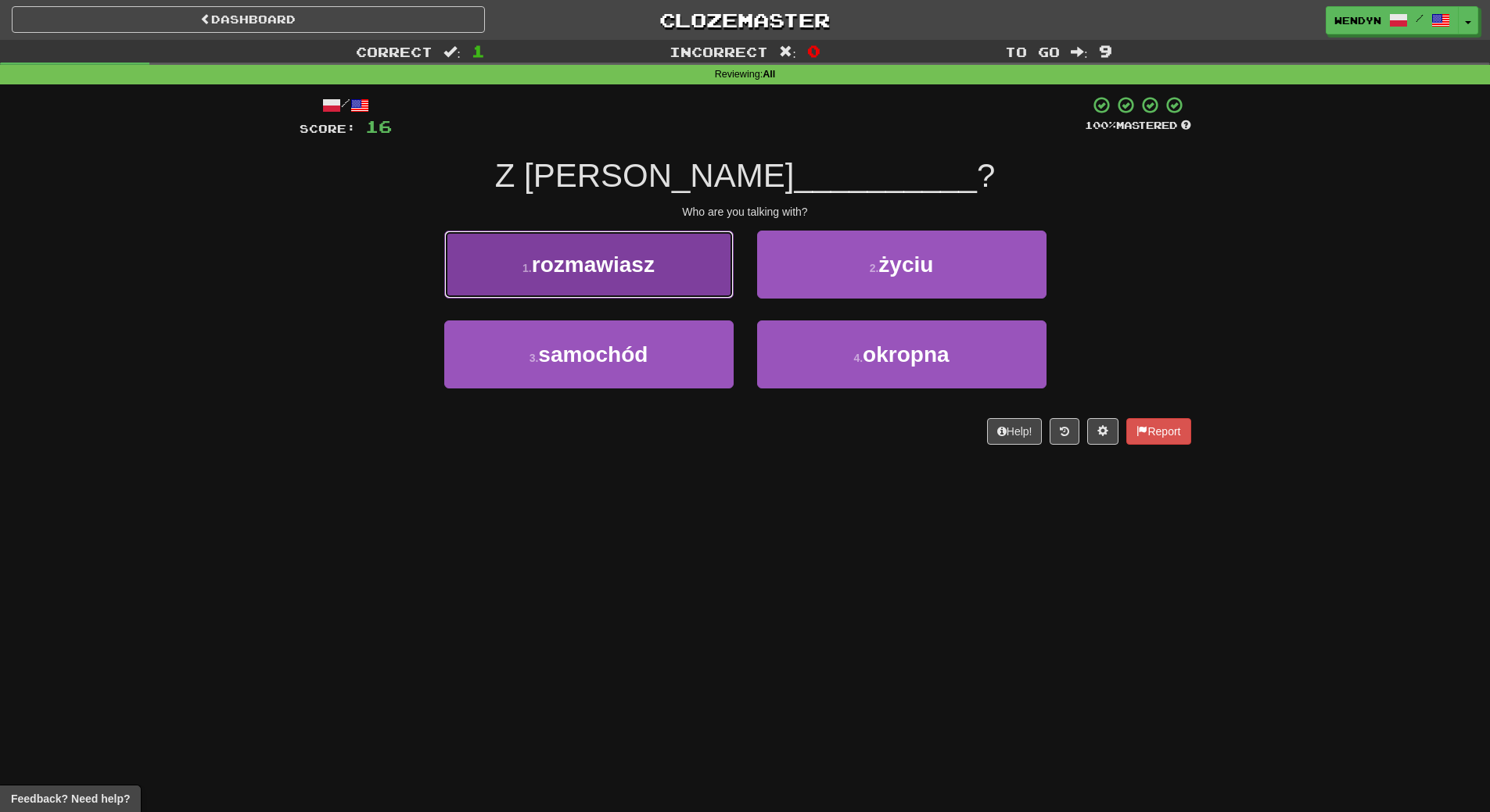
click at [627, 263] on span "rozmawiasz" at bounding box center [593, 265] width 123 height 24
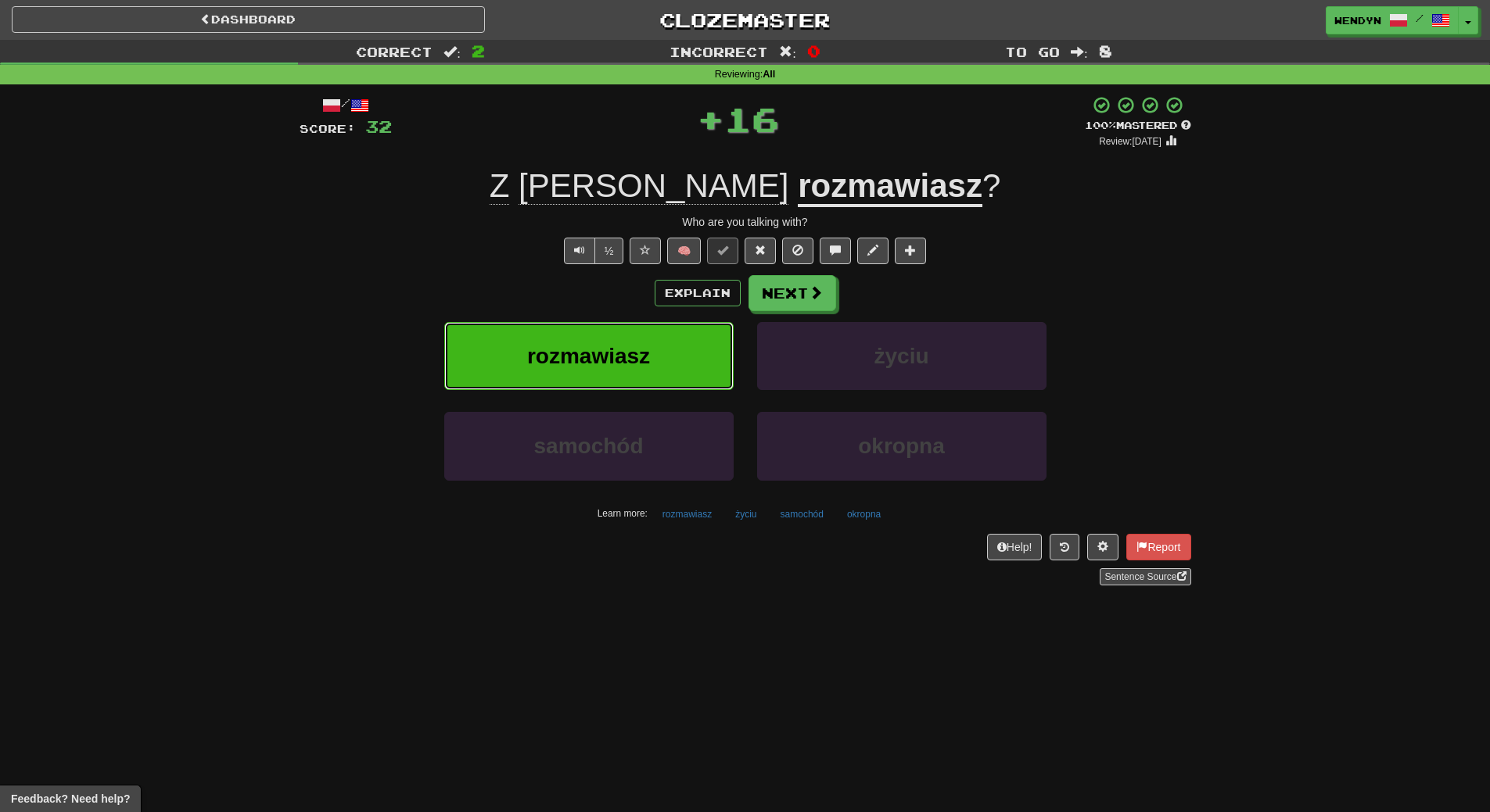
click at [608, 353] on span "rozmawiasz" at bounding box center [588, 356] width 123 height 24
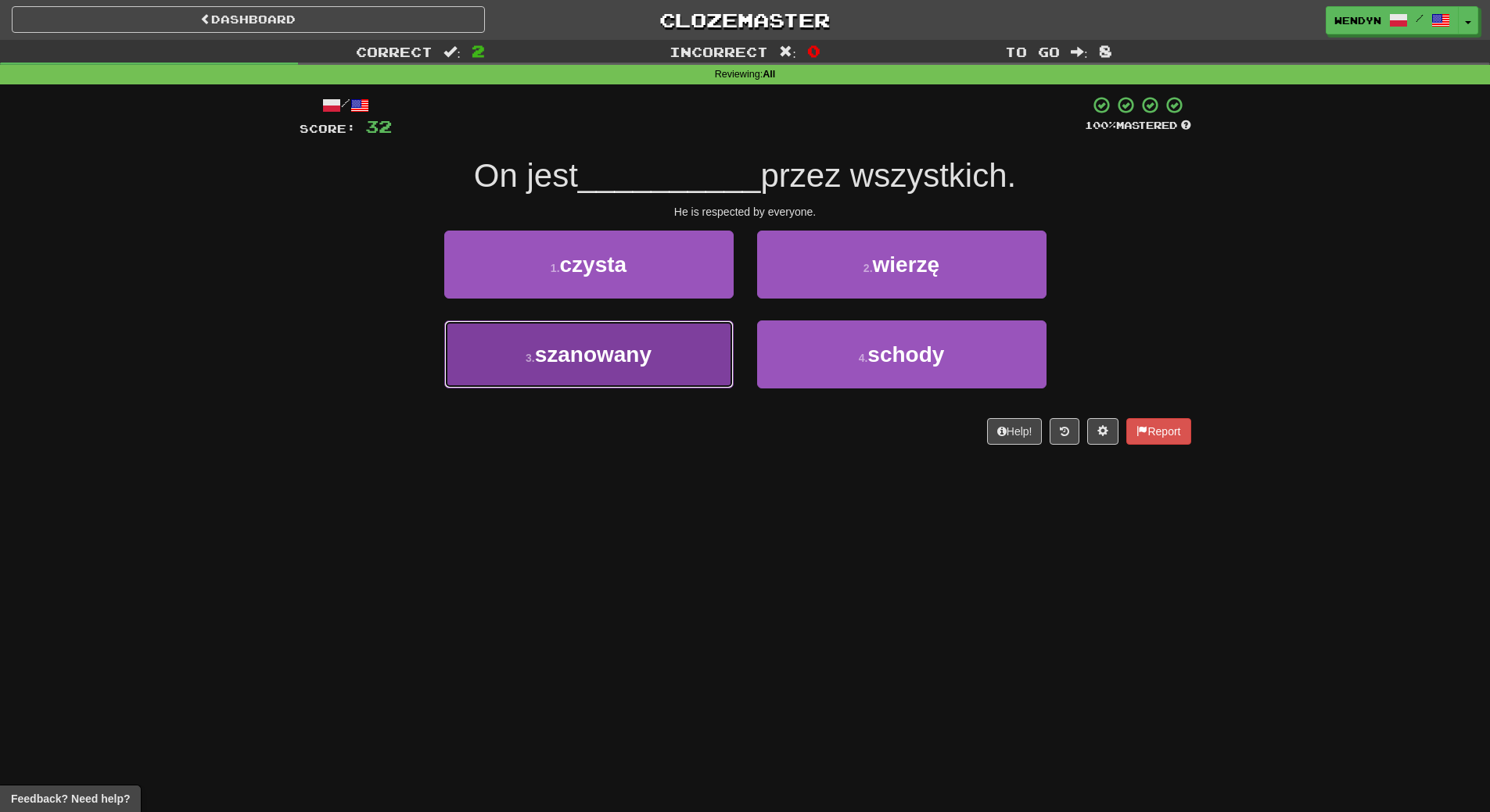
drag, startPoint x: 681, startPoint y: 371, endPoint x: 656, endPoint y: 437, distance: 70.6
click at [680, 371] on button "3 . szanowany" at bounding box center [588, 354] width 289 height 68
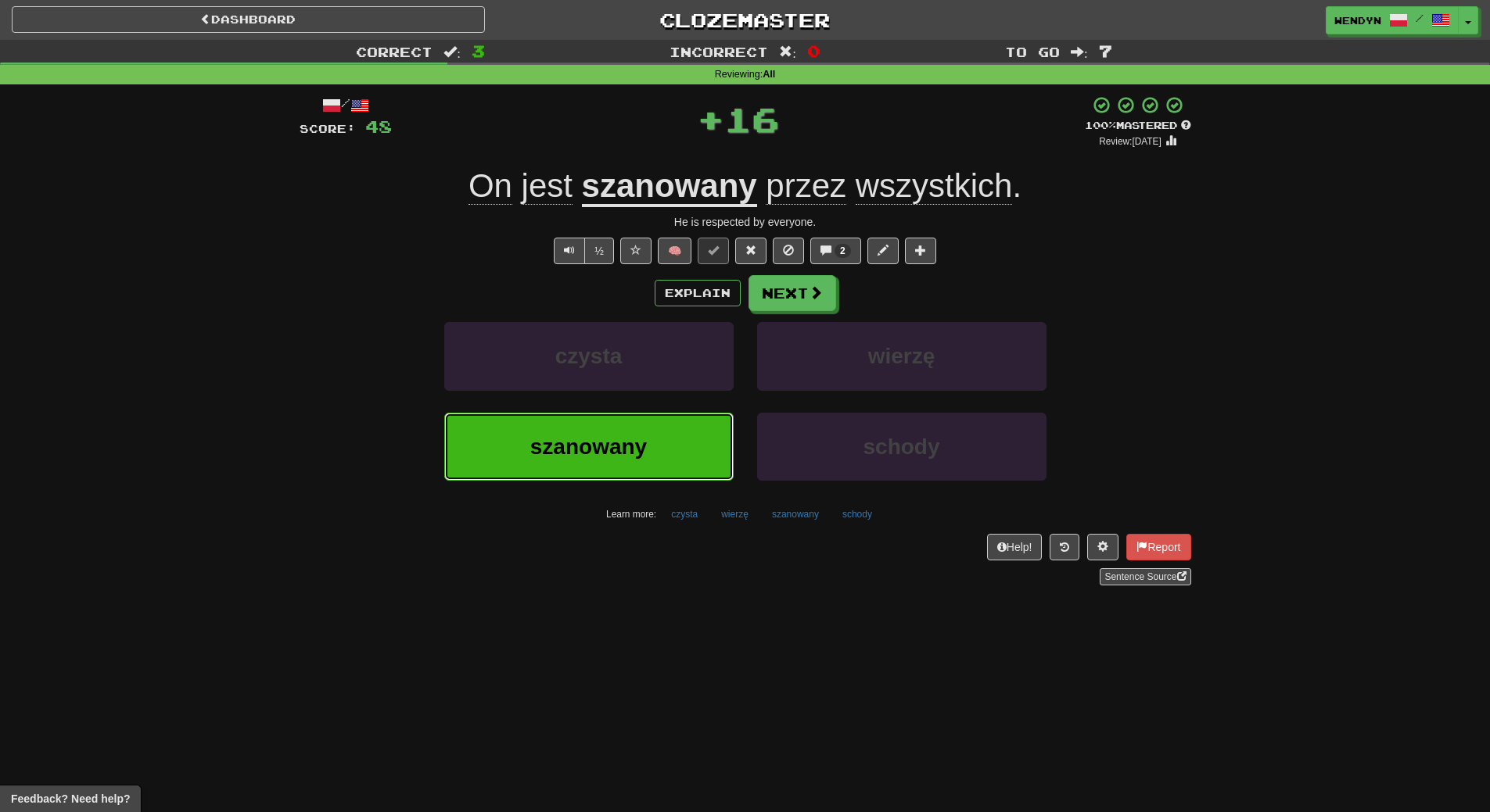
click at [652, 450] on button "szanowany" at bounding box center [588, 447] width 289 height 68
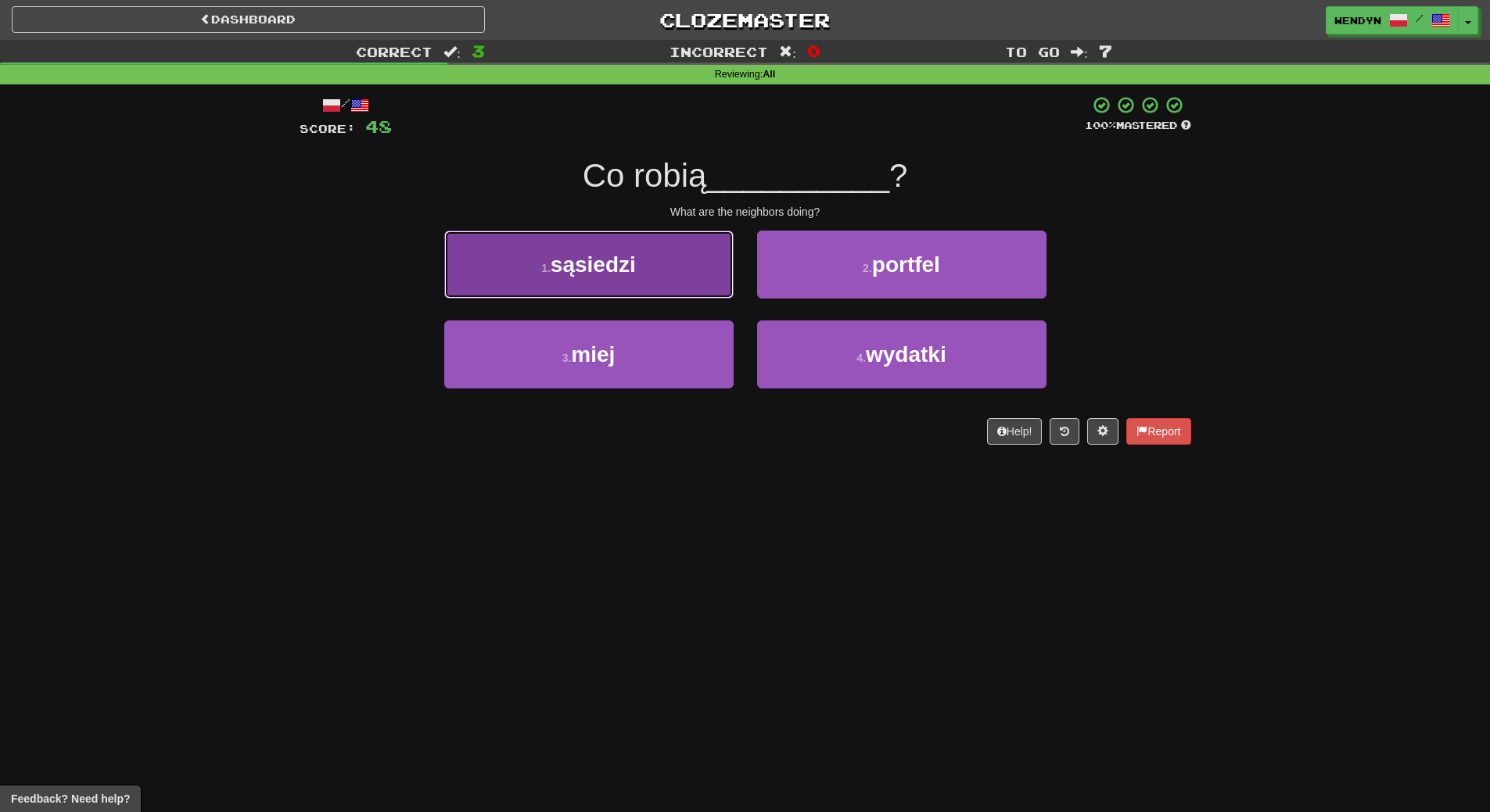
click at [648, 283] on button "1 . sąsiedzi" at bounding box center [588, 265] width 289 height 68
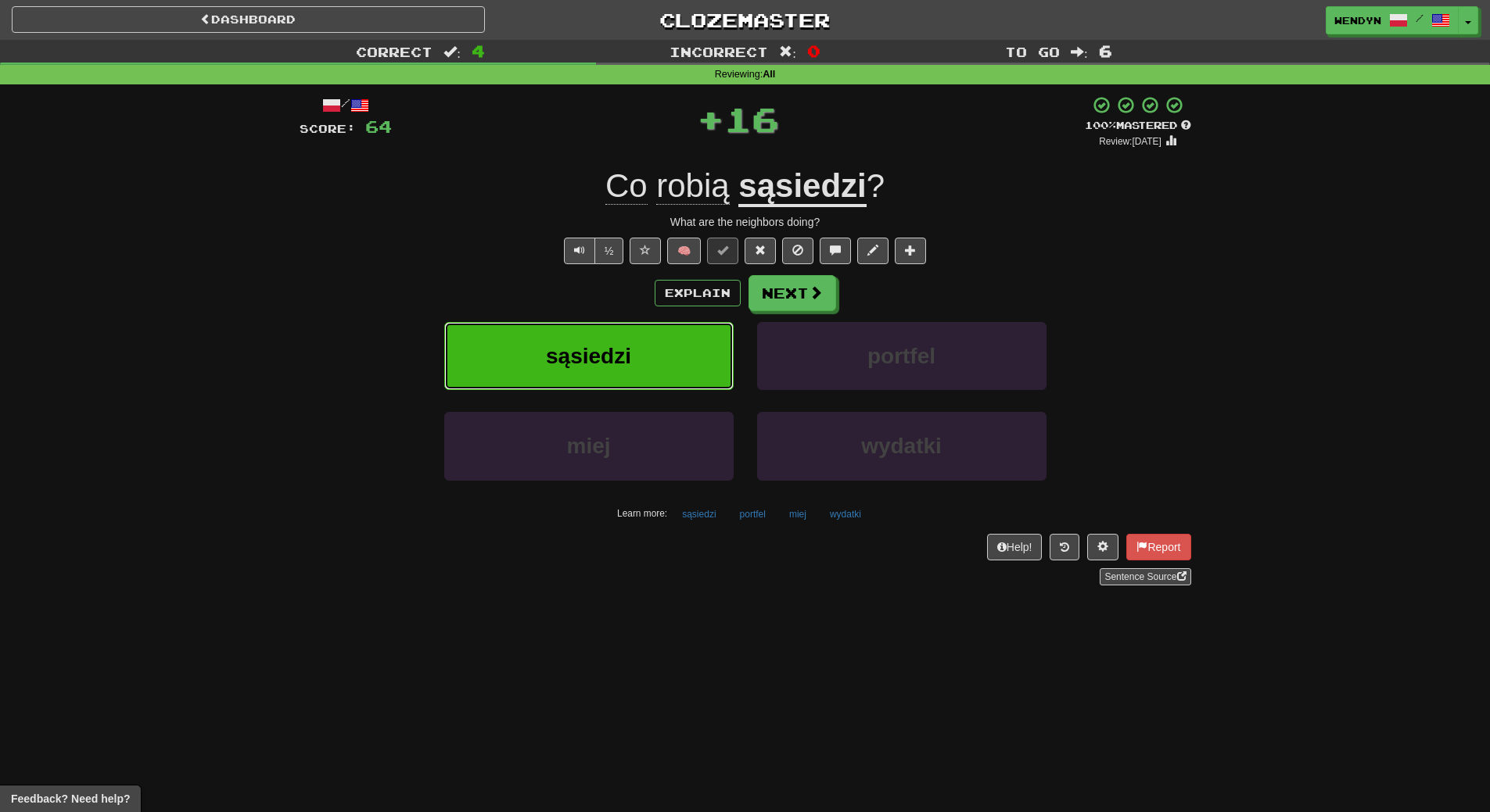
click at [633, 349] on button "sąsiedzi" at bounding box center [588, 356] width 289 height 68
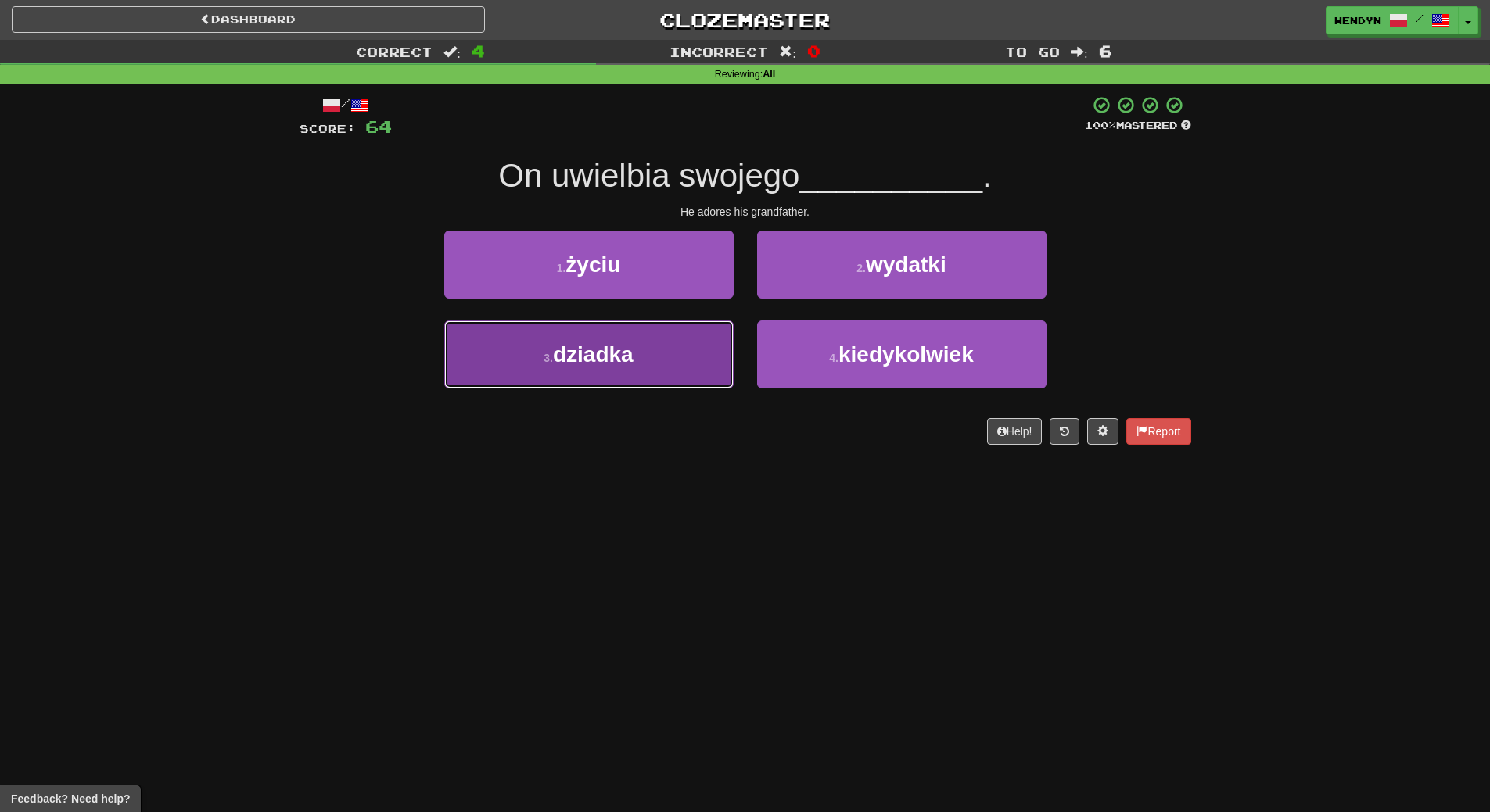
click at [685, 362] on button "3 . dziadka" at bounding box center [588, 354] width 289 height 68
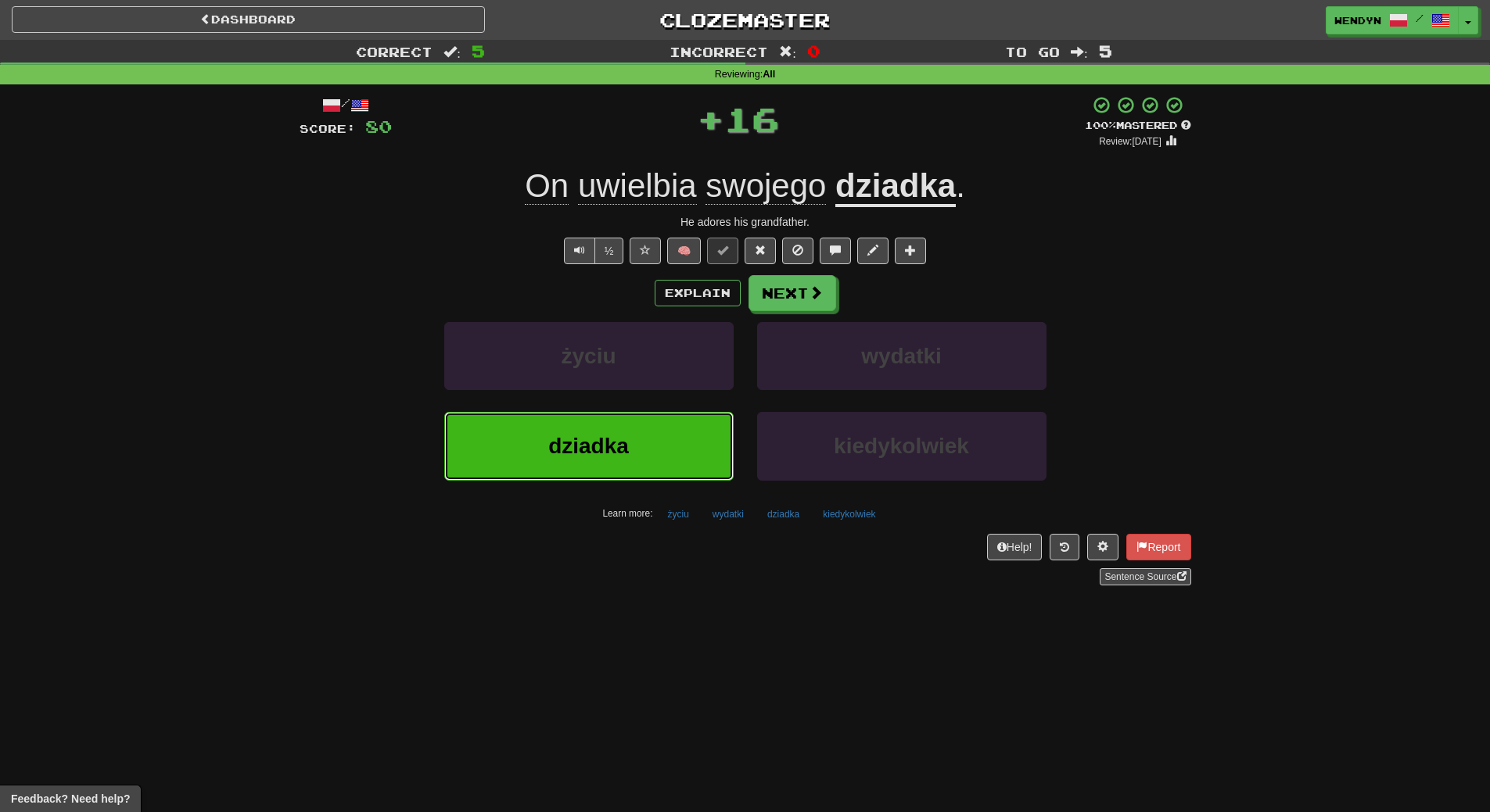
click at [639, 426] on button "dziadka" at bounding box center [588, 446] width 289 height 68
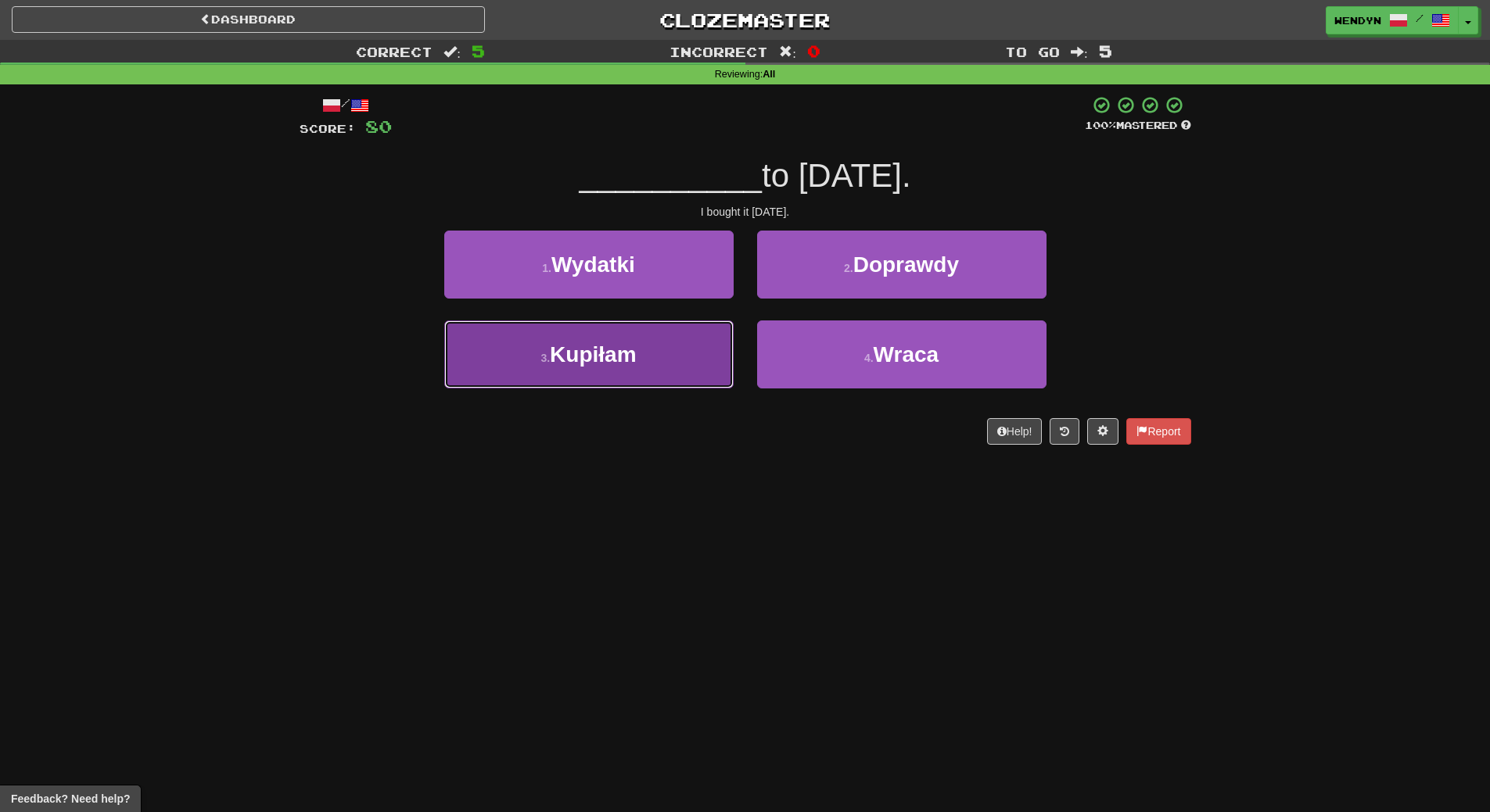
drag, startPoint x: 597, startPoint y: 373, endPoint x: 600, endPoint y: 424, distance: 51.1
click at [597, 377] on button "3 . Kupiłam" at bounding box center [588, 354] width 289 height 68
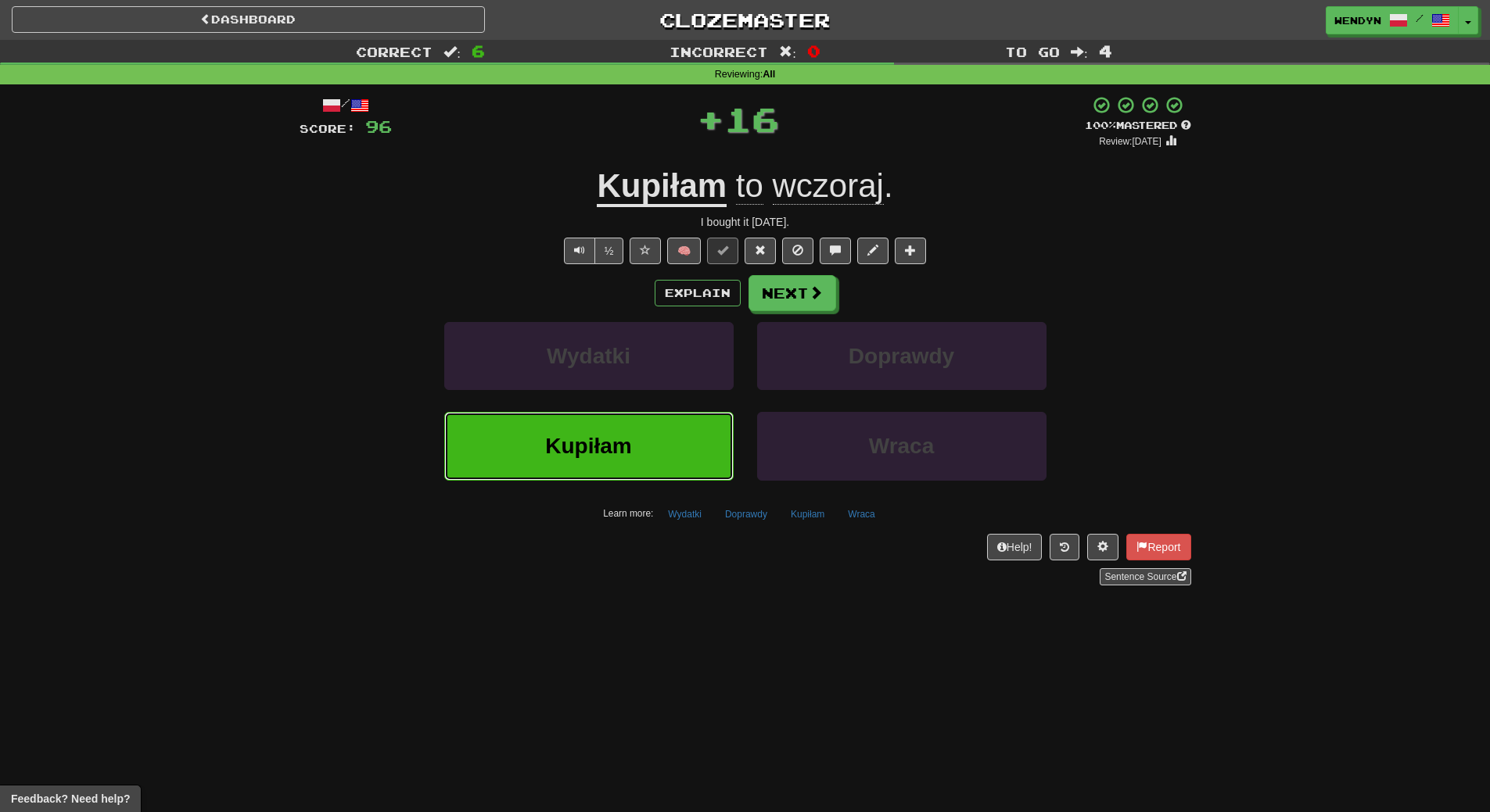
drag, startPoint x: 601, startPoint y: 440, endPoint x: 599, endPoint y: 425, distance: 15.1
click at [601, 435] on span "Kupiłam" at bounding box center [587, 447] width 86 height 24
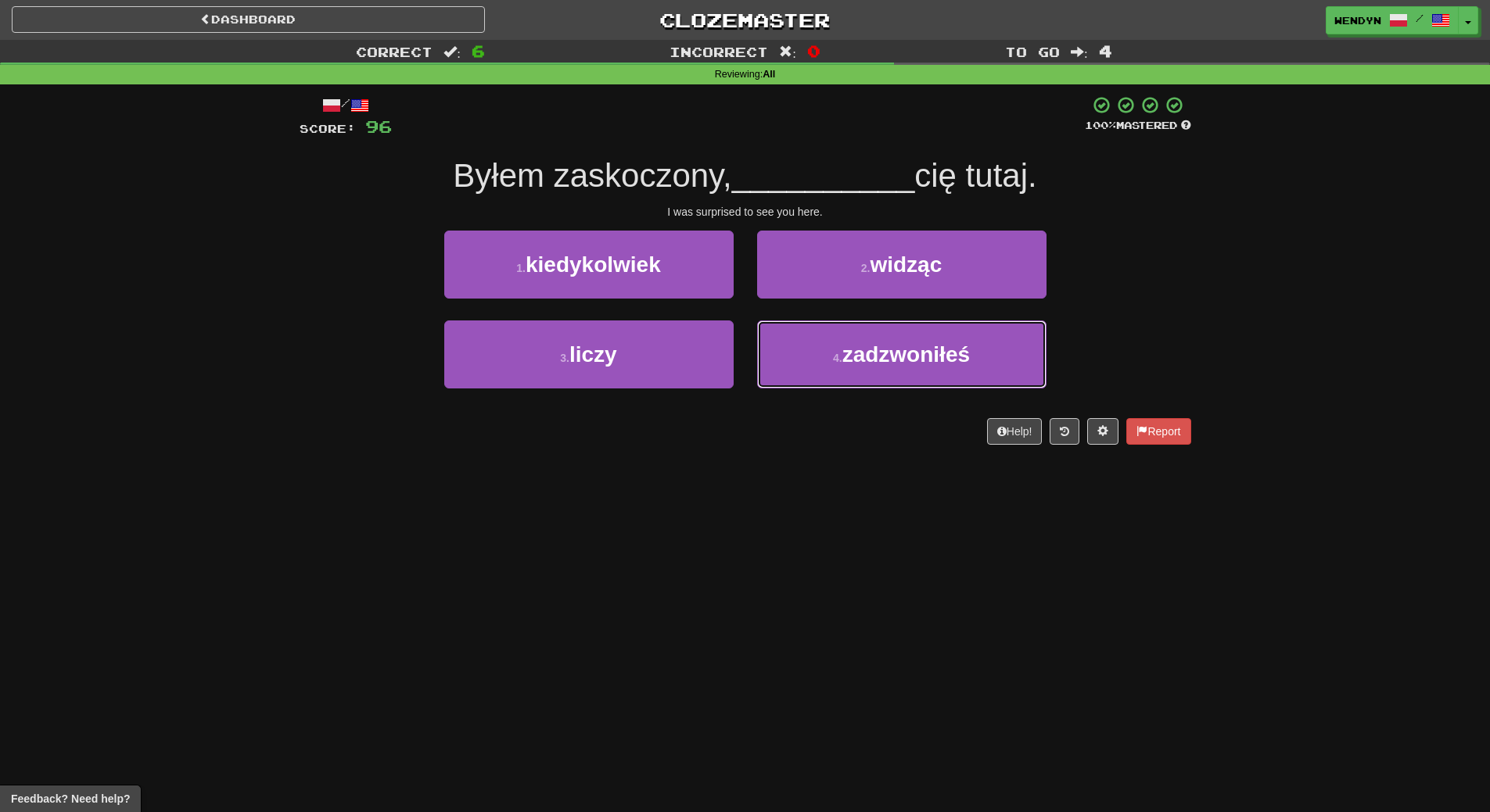
drag, startPoint x: 906, startPoint y: 359, endPoint x: 899, endPoint y: 603, distance: 244.1
click at [899, 603] on div "Dashboard Clozemaster WendyN / Toggle Dropdown Dashboard Leaderboard Activity F…" at bounding box center [745, 406] width 1490 height 812
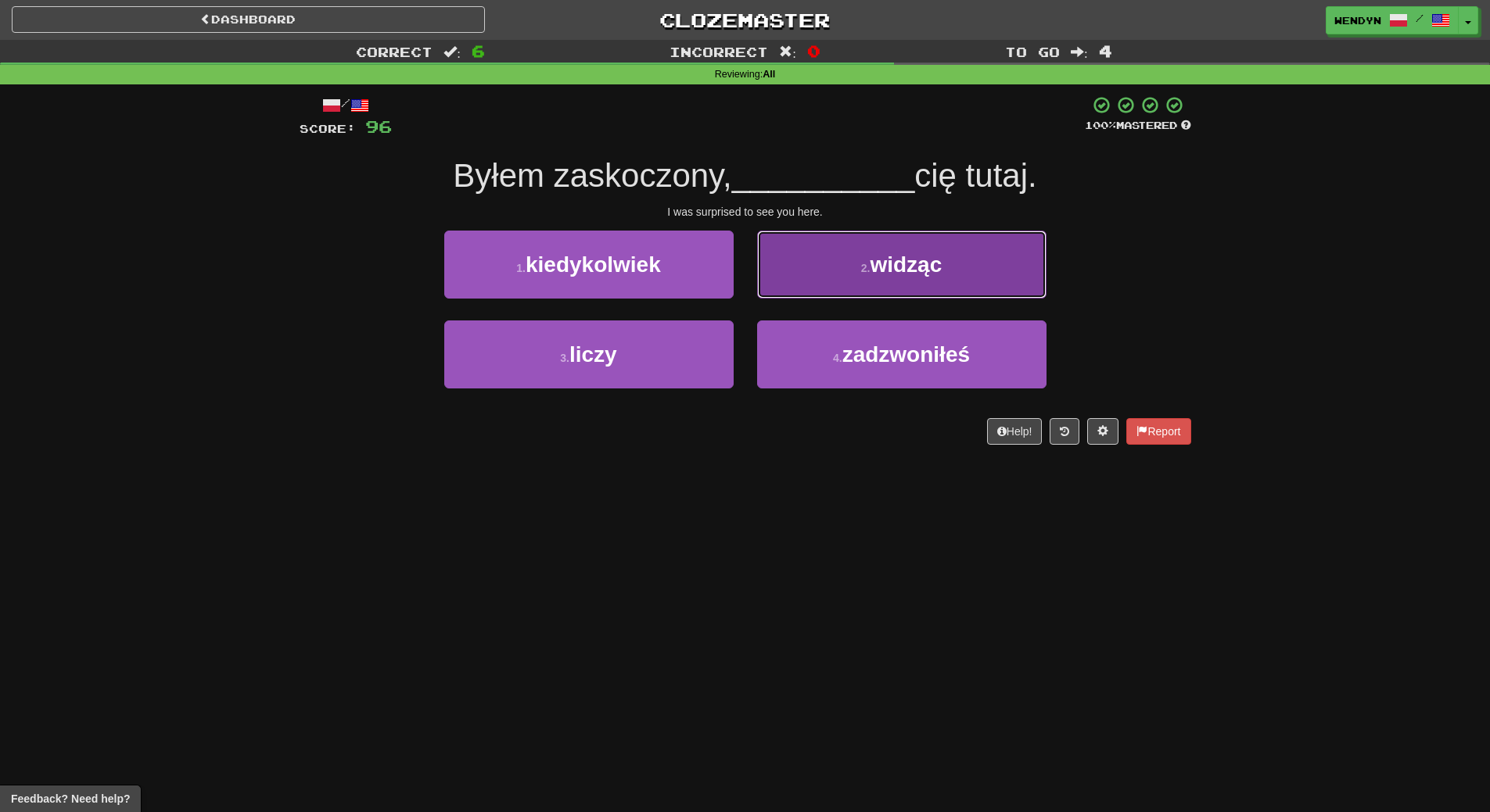
click at [899, 252] on button "2 . widząc" at bounding box center [901, 265] width 289 height 68
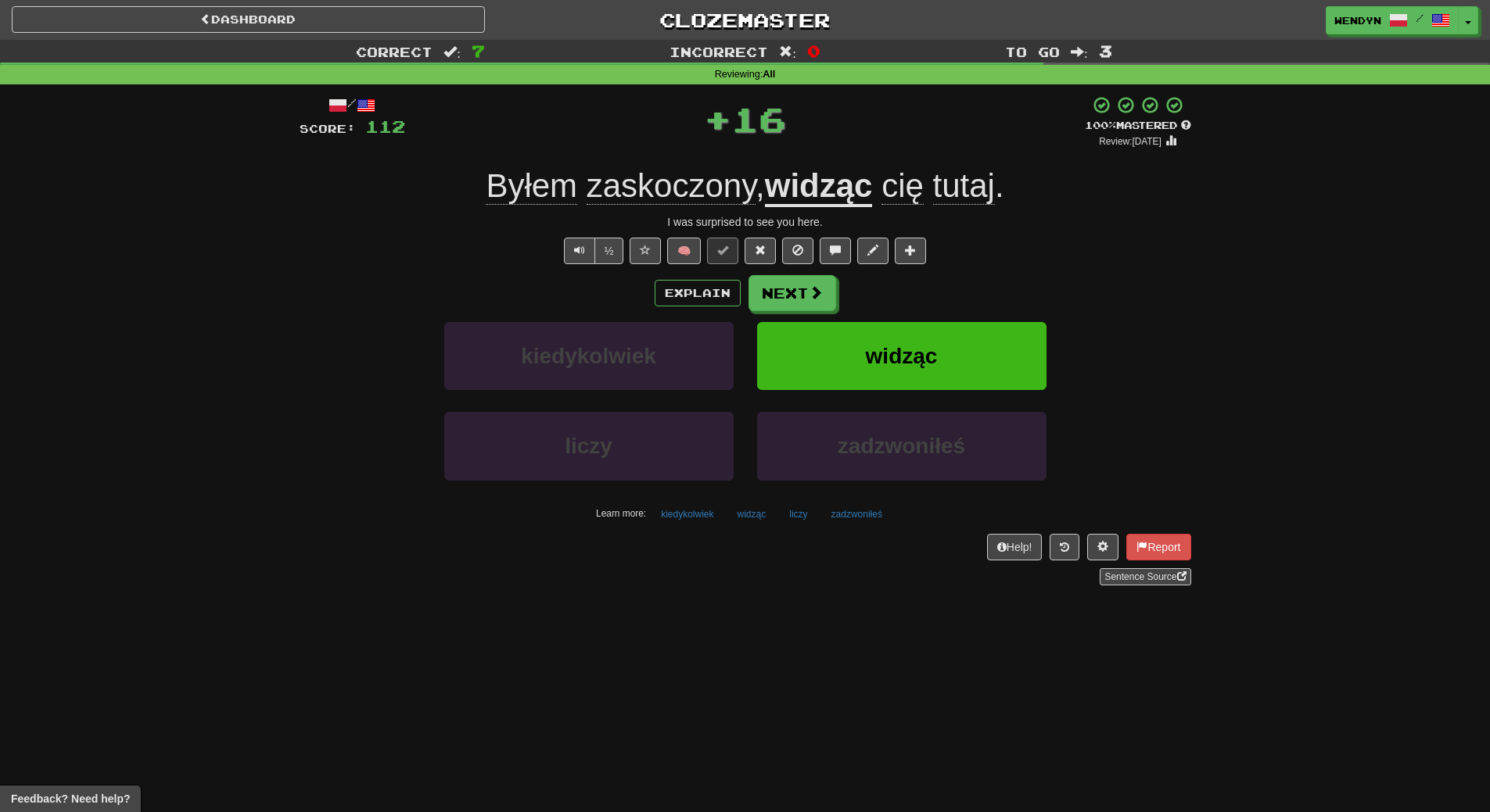
click at [912, 319] on div "Explain Next kiedykolwiek widząc liczy zadzwoniłeś Learn more: kiedykolwiek wid…" at bounding box center [745, 400] width 892 height 251
click at [910, 356] on span "widząc" at bounding box center [902, 356] width 72 height 24
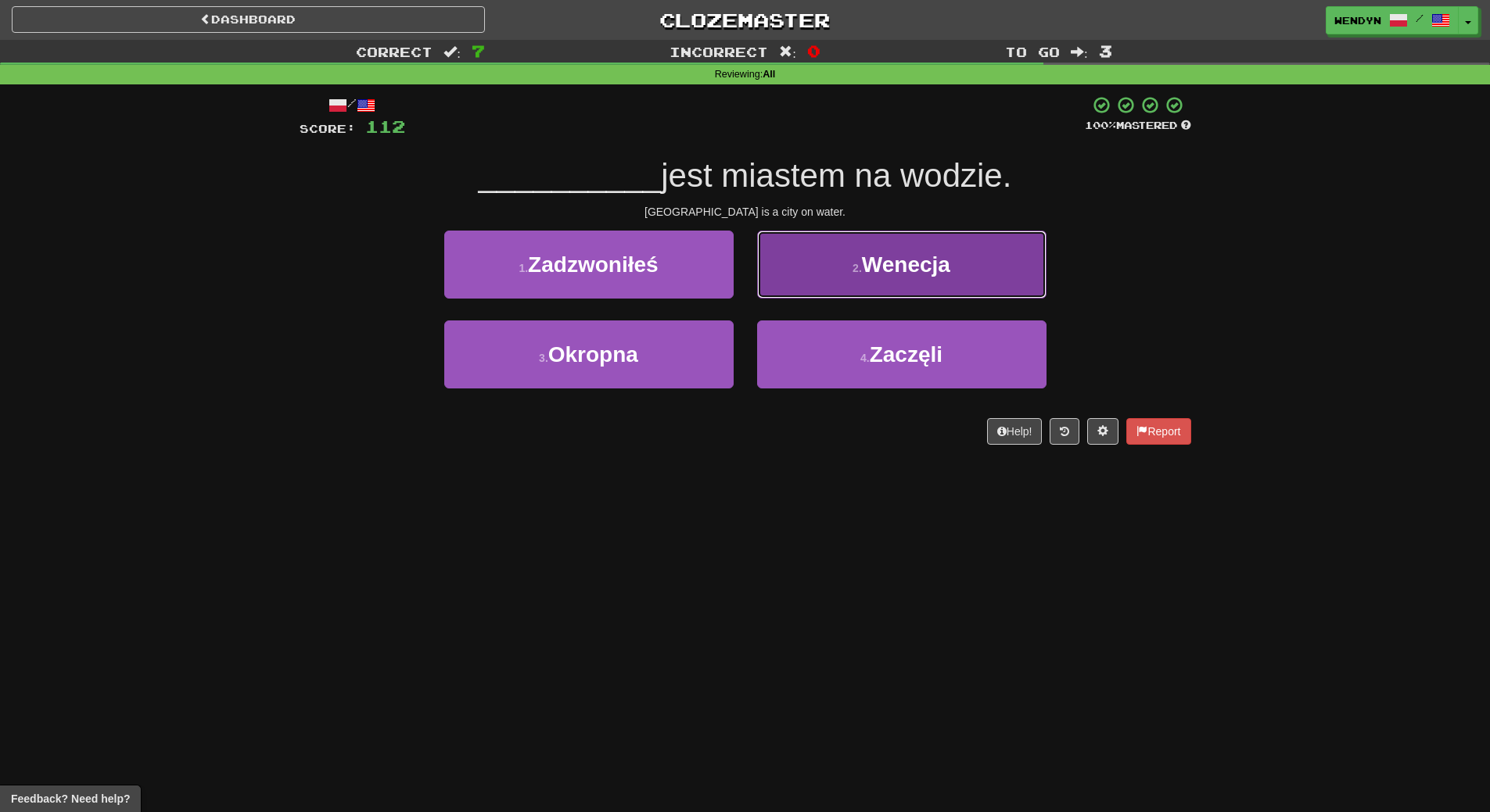
click at [916, 287] on button "2 . Wenecja" at bounding box center [901, 265] width 289 height 68
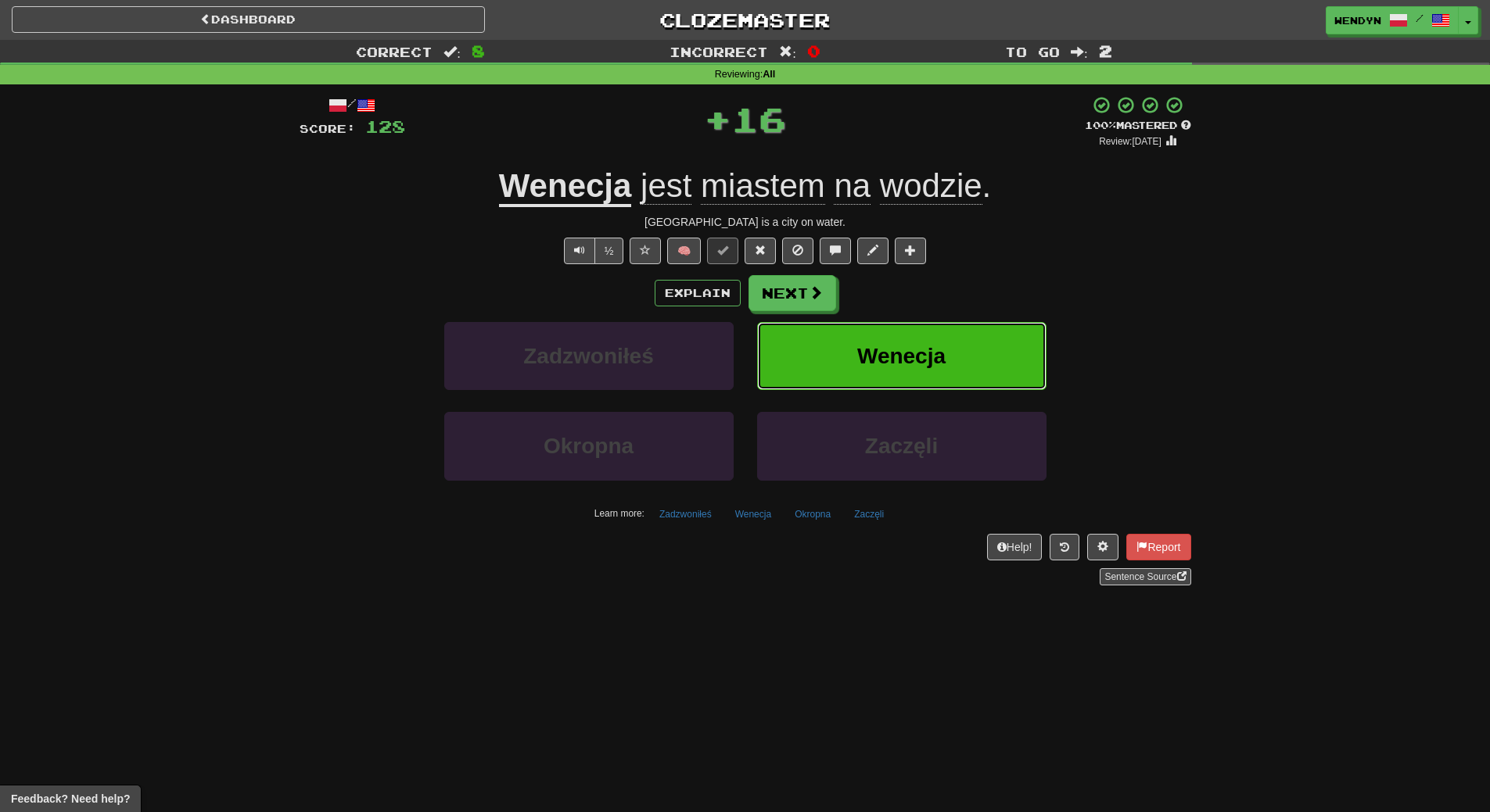
click at [914, 340] on button "Wenecja" at bounding box center [901, 356] width 289 height 68
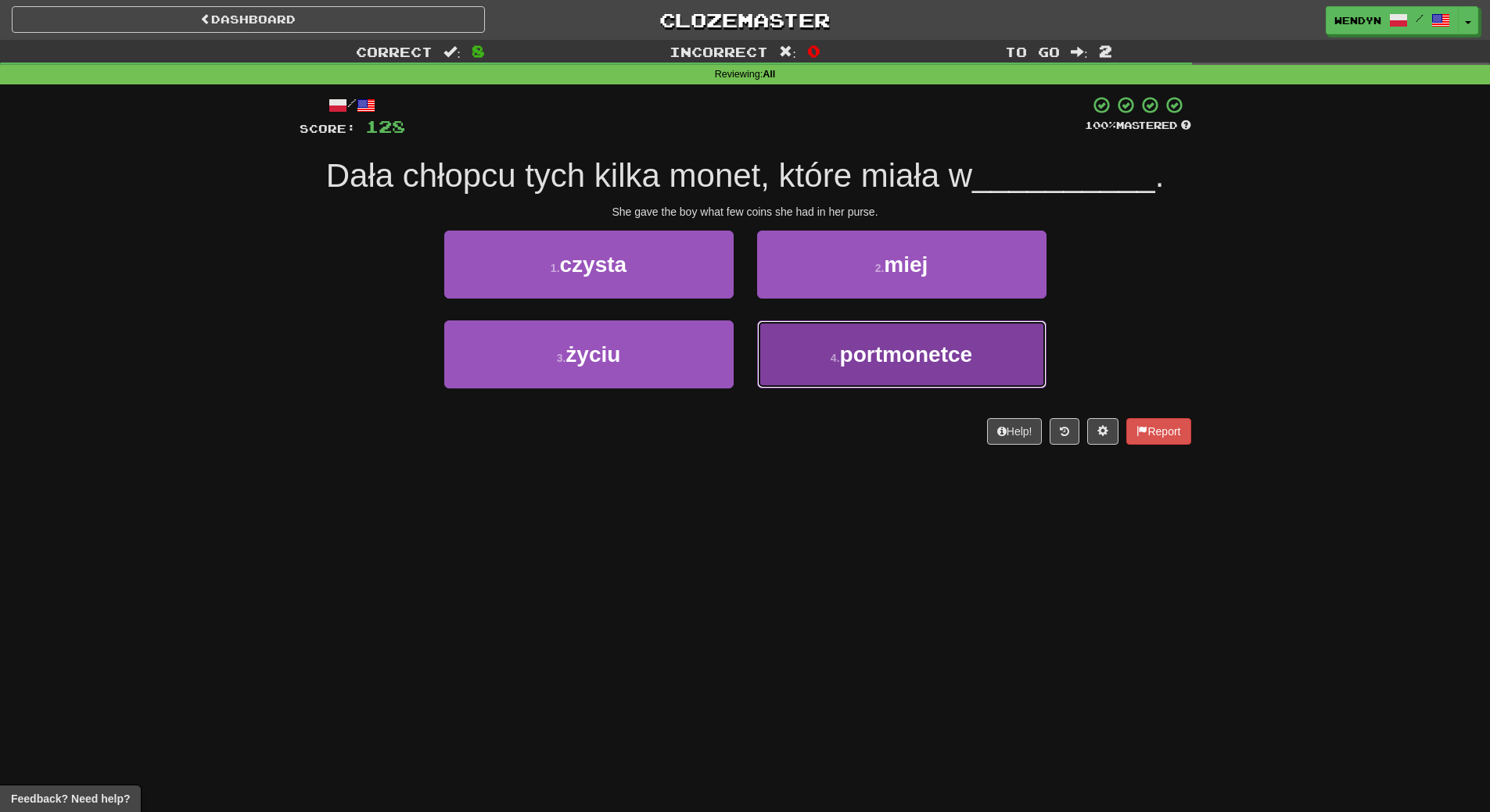
drag, startPoint x: 930, startPoint y: 347, endPoint x: 938, endPoint y: 426, distance: 79.4
click at [929, 351] on span "portmonetce" at bounding box center [906, 354] width 133 height 24
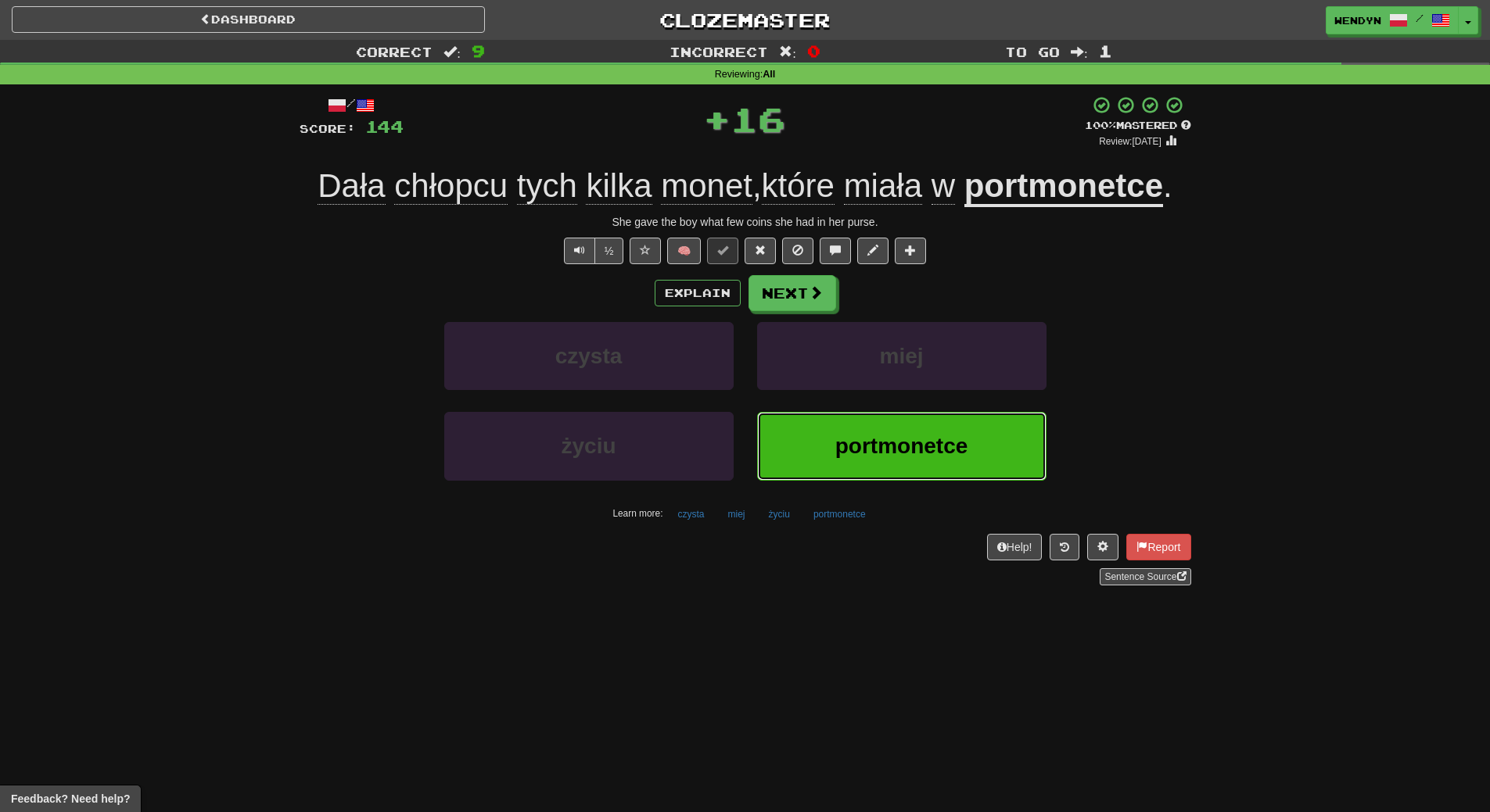
drag, startPoint x: 938, startPoint y: 438, endPoint x: 938, endPoint y: 425, distance: 13.0
click at [938, 430] on button "portmonetce" at bounding box center [901, 446] width 289 height 68
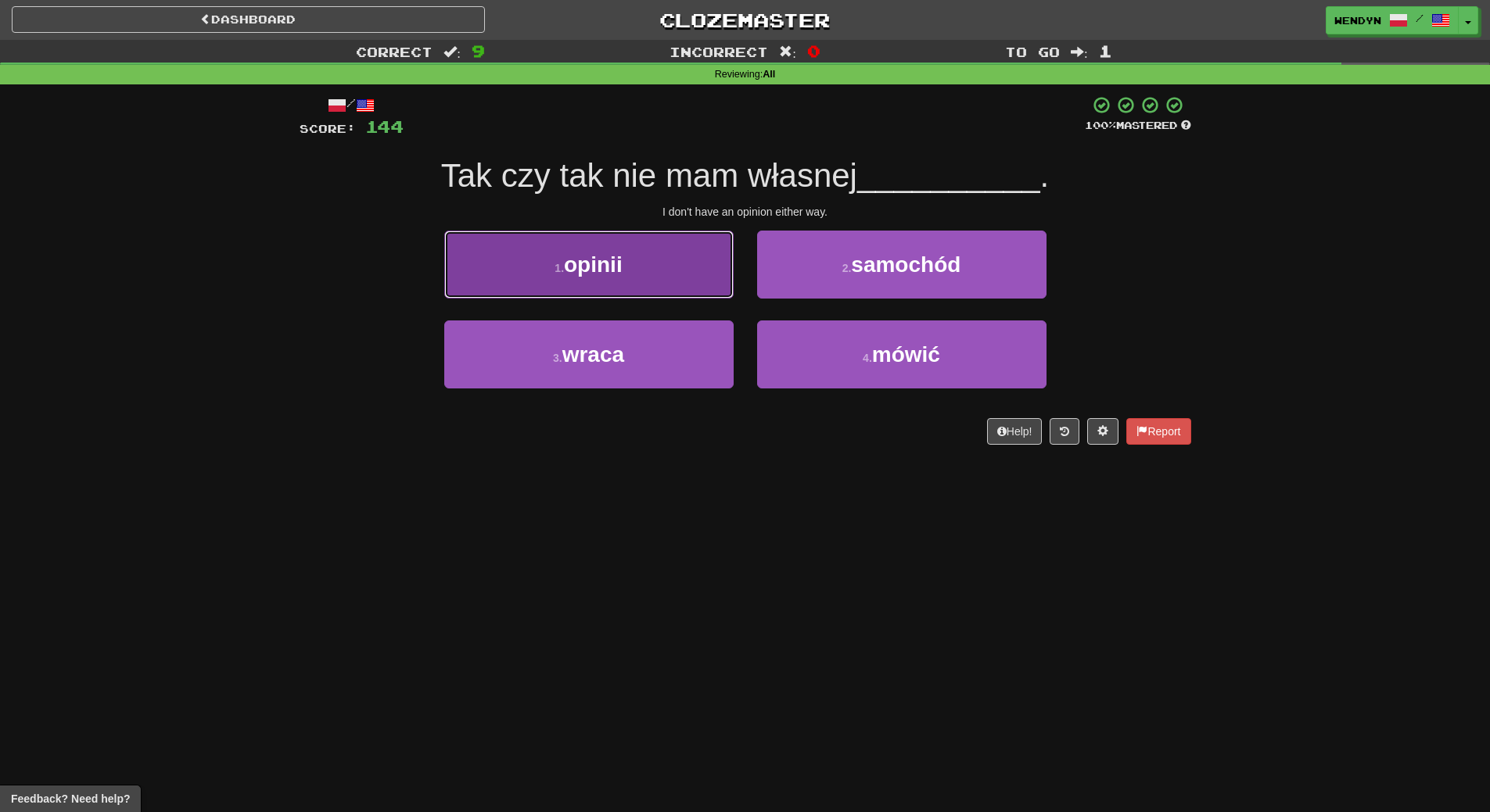
click at [617, 266] on span "opinii" at bounding box center [593, 265] width 58 height 24
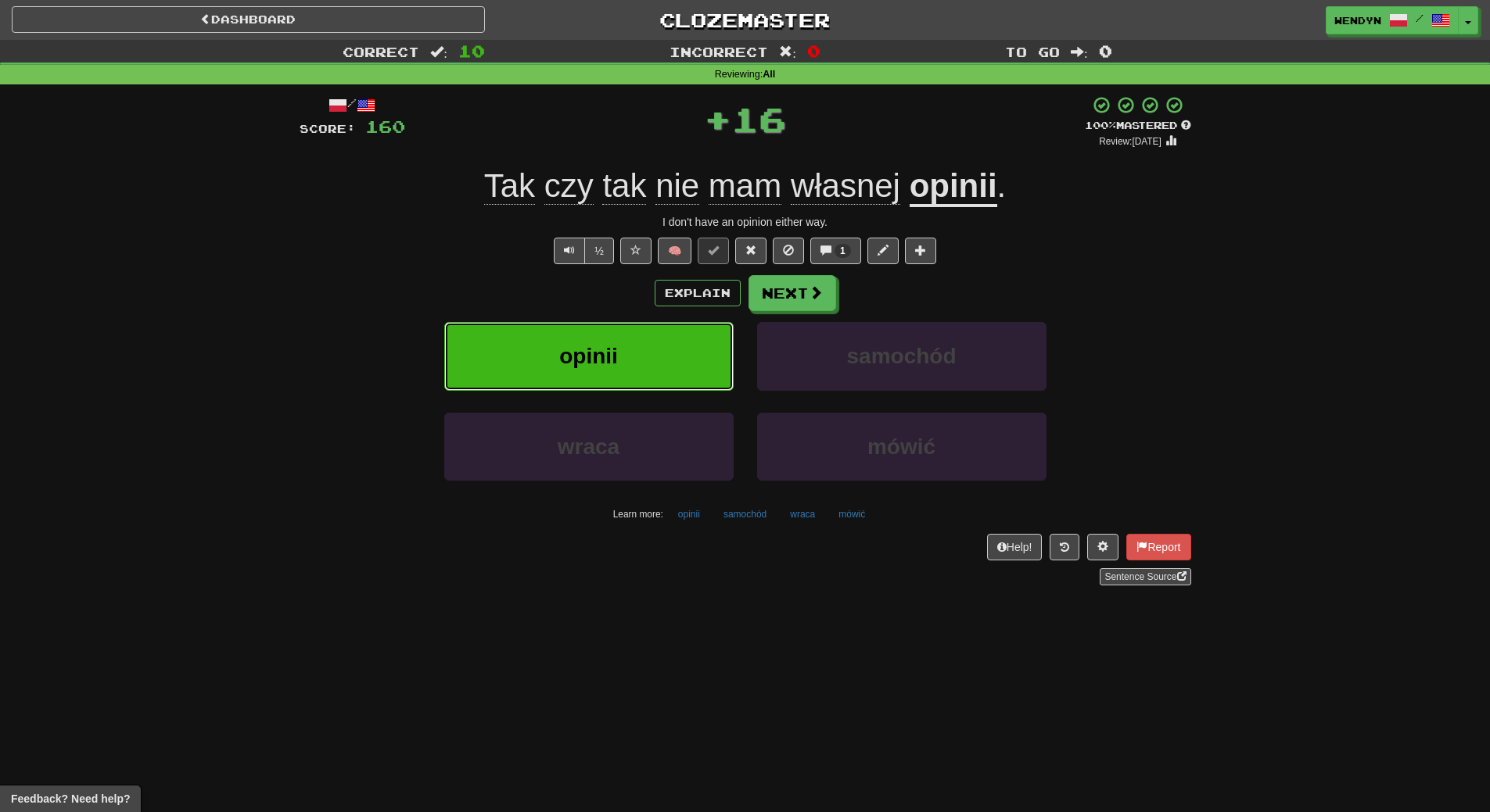
click at [614, 362] on span "opinii" at bounding box center [588, 356] width 58 height 24
